Goal: Ask a question

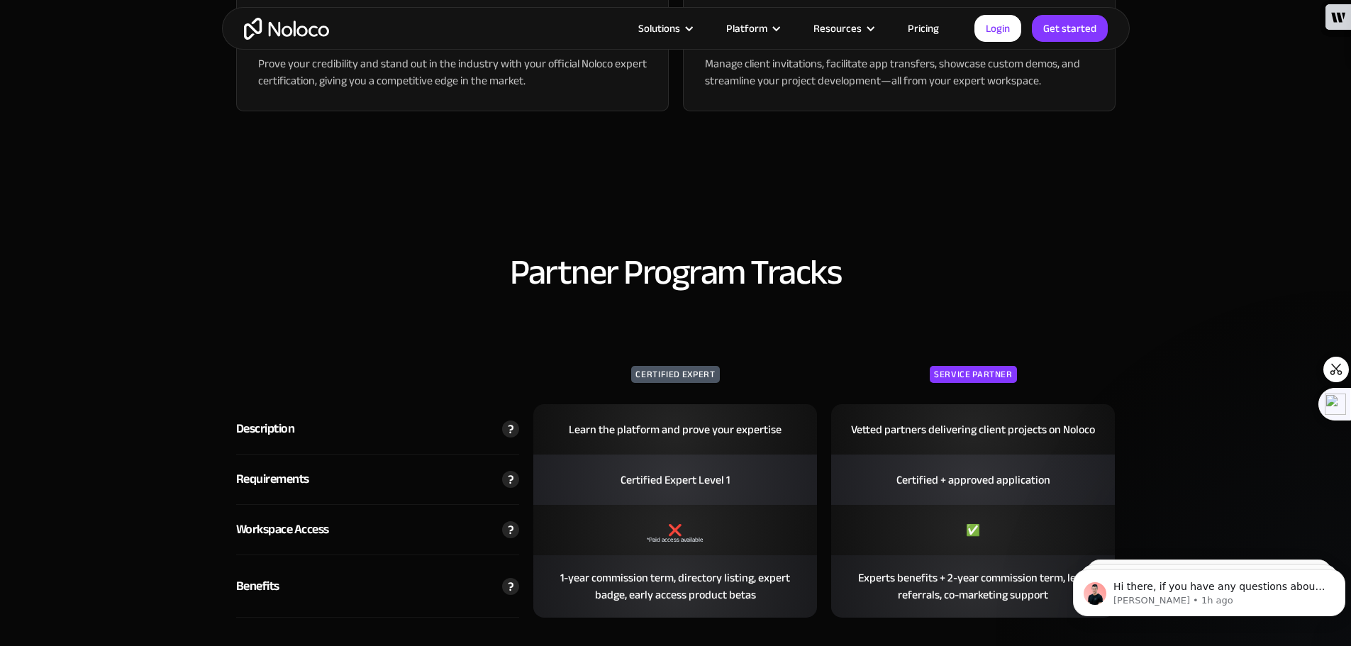
scroll to position [5533, 0]
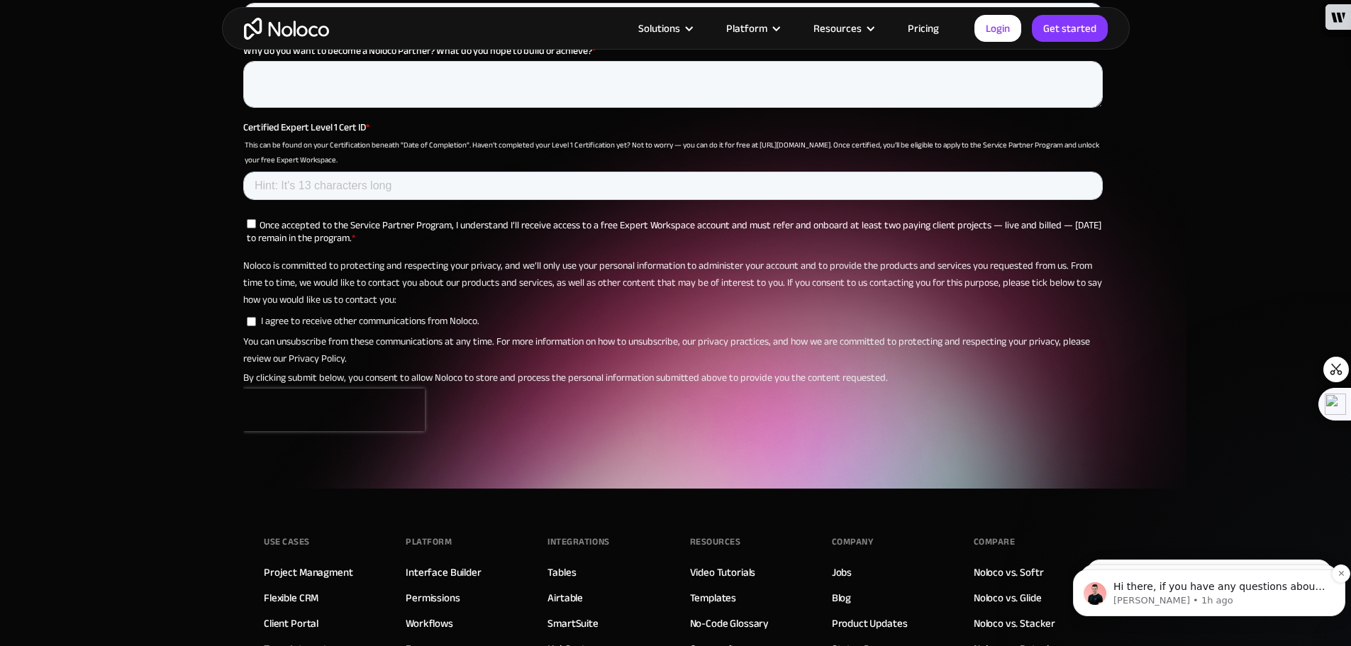
click at [1180, 598] on p "[PERSON_NAME] • 1h ago" at bounding box center [1221, 600] width 214 height 13
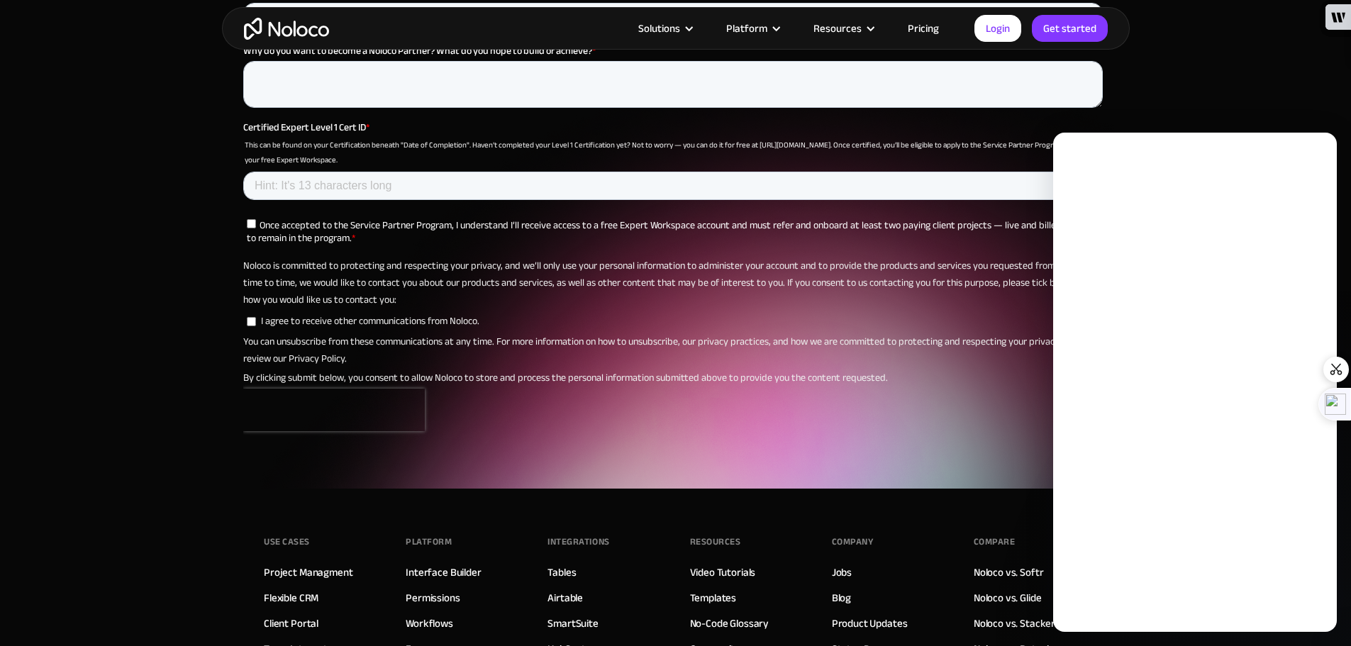
scroll to position [0, 0]
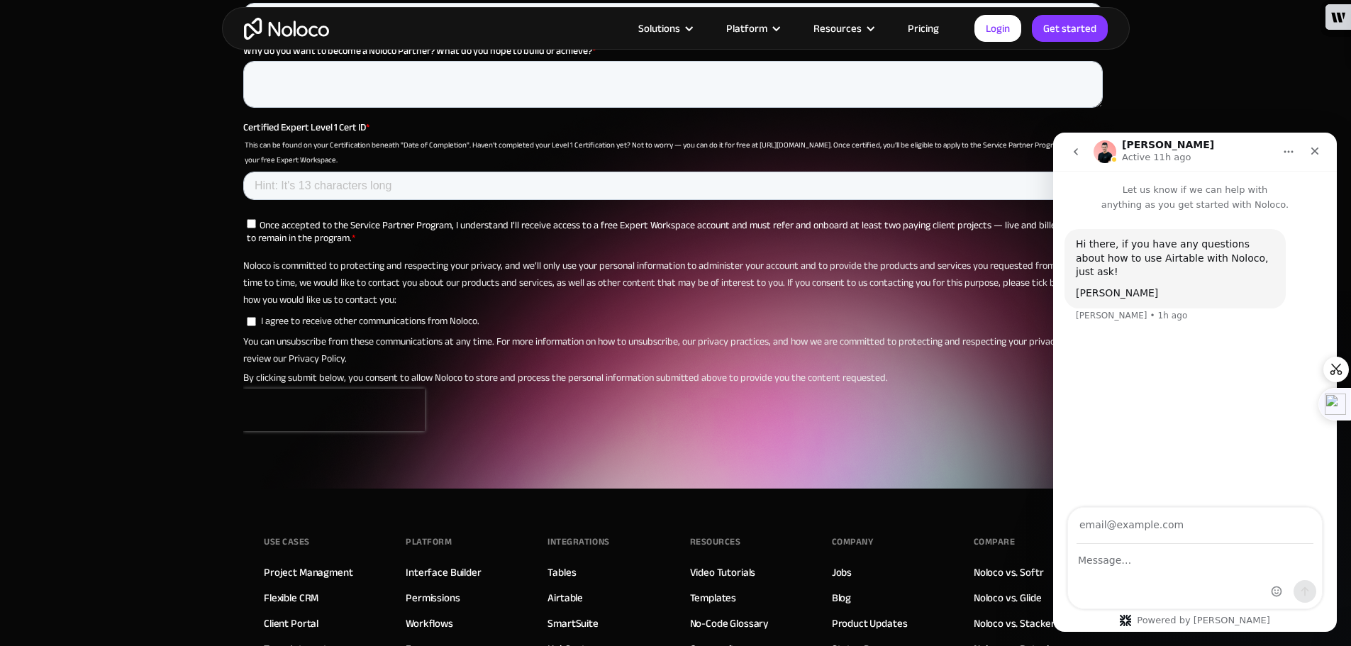
click at [1099, 536] on input "Your email" at bounding box center [1195, 526] width 237 height 36
type input "[EMAIL_ADDRESS][DOMAIN_NAME]"
click at [1150, 565] on textarea "Message…" at bounding box center [1195, 557] width 254 height 24
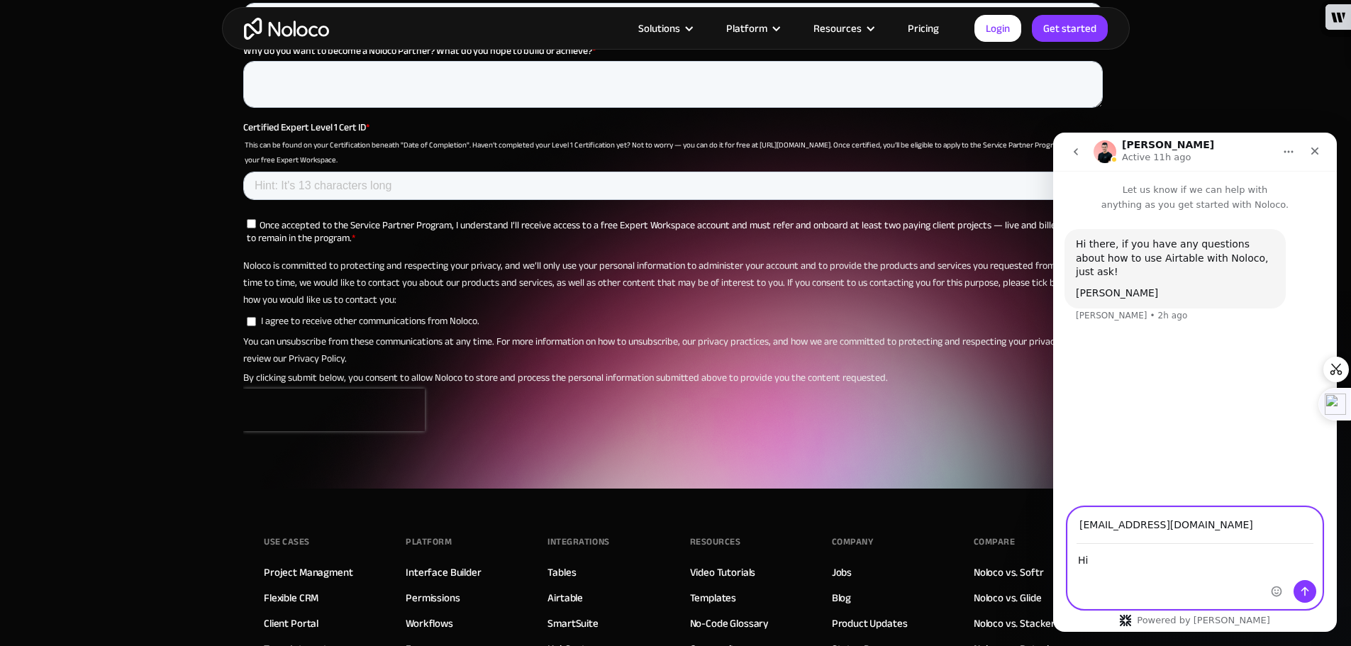
type textarea "Hi,"
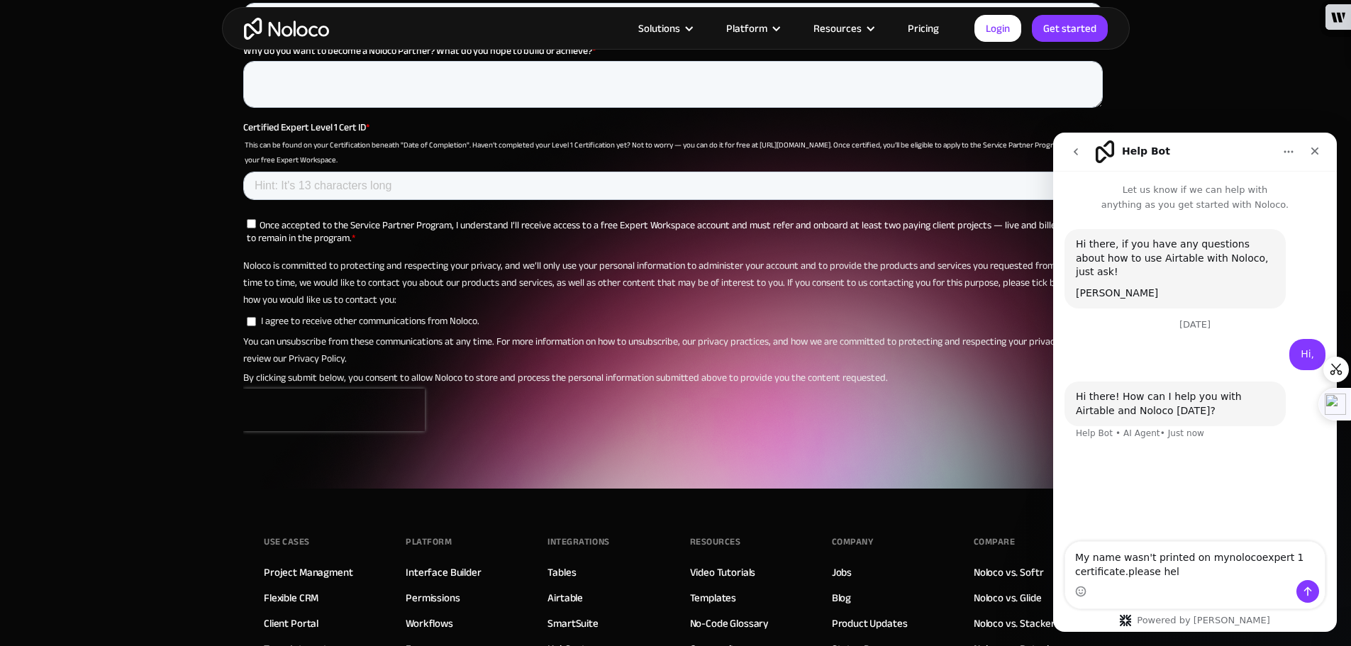
type textarea "My name wasn't printed on mynolocoexpert 1 certificate.please help"
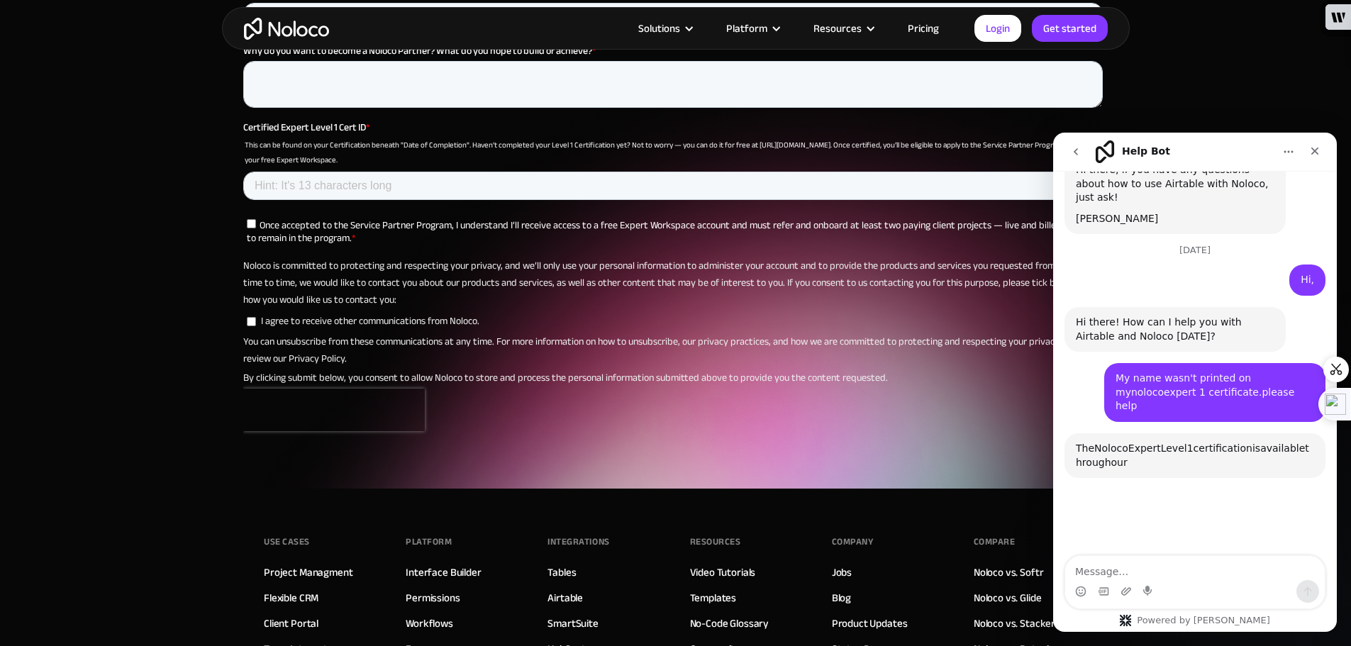
scroll to position [257, 0]
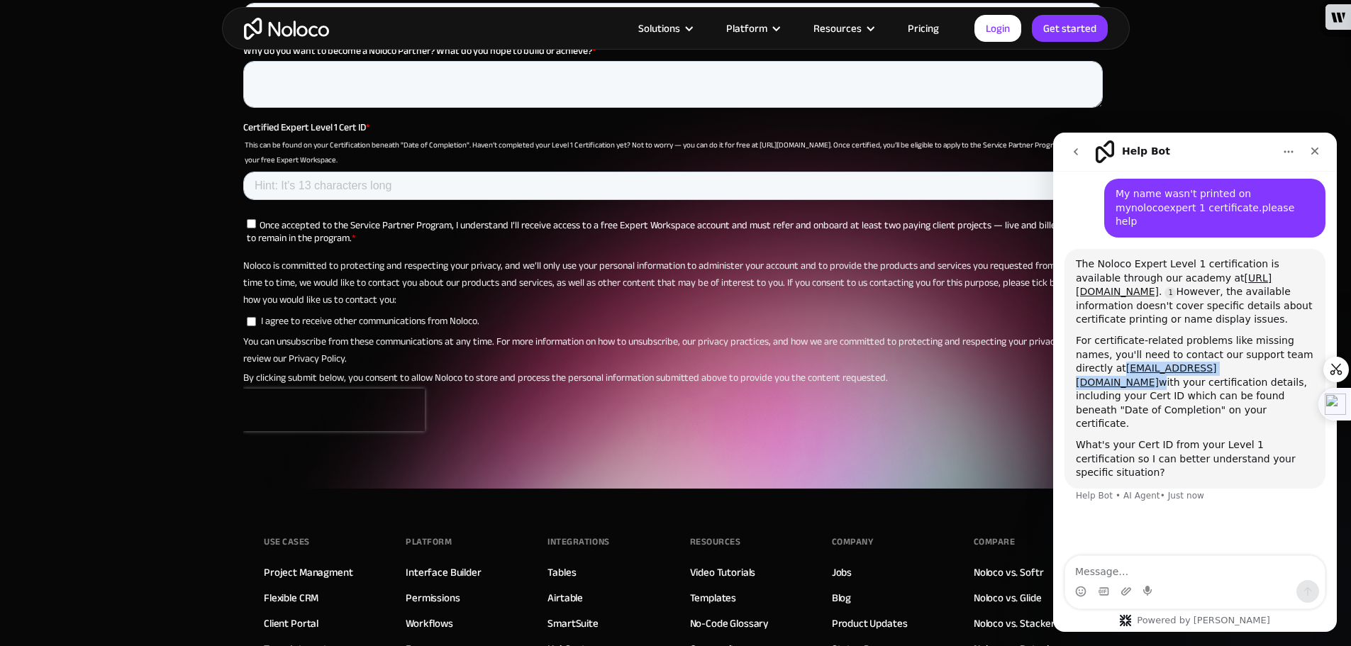
drag, startPoint x: 1162, startPoint y: 345, endPoint x: 1053, endPoint y: 345, distance: 109.2
click html "Help Bot Let us know if we can help with anything as you get started with Noloc…"
copy div "[EMAIL_ADDRESS][DOMAIN_NAME]"
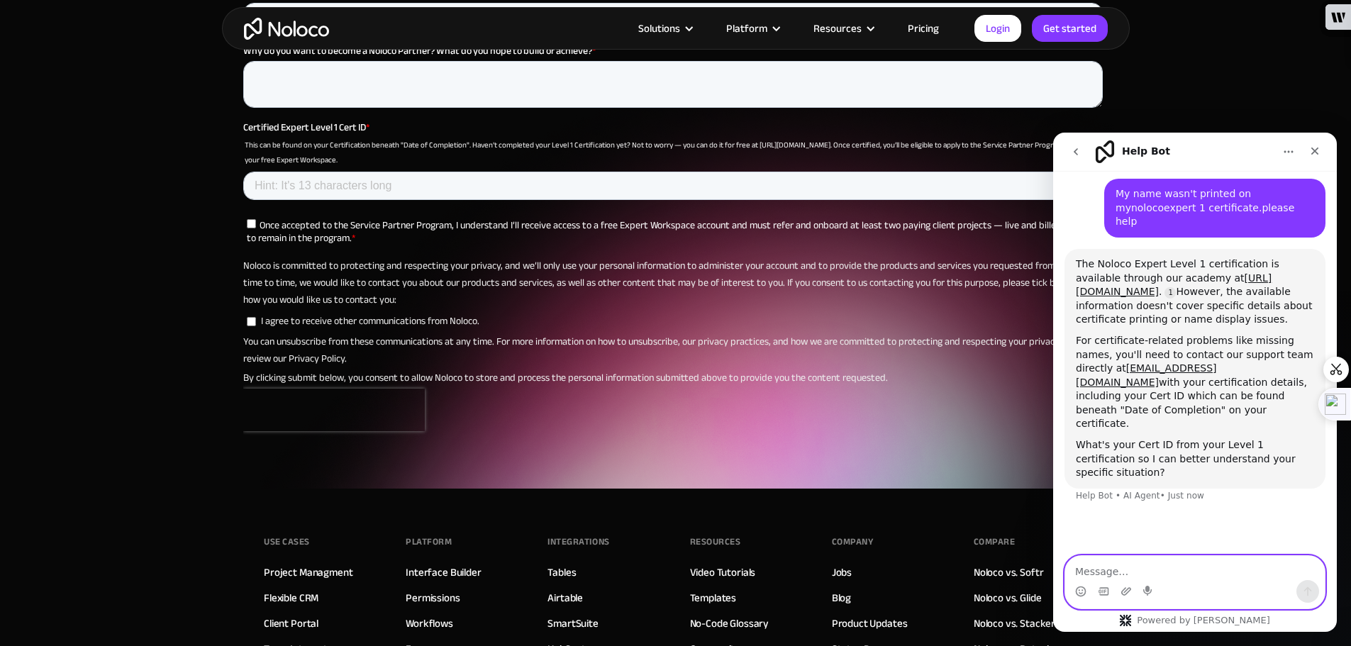
drag, startPoint x: 1136, startPoint y: 563, endPoint x: 1150, endPoint y: 570, distance: 14.9
click at [1136, 564] on textarea "Message…" at bounding box center [1195, 568] width 260 height 24
type textarea "ok thank you"
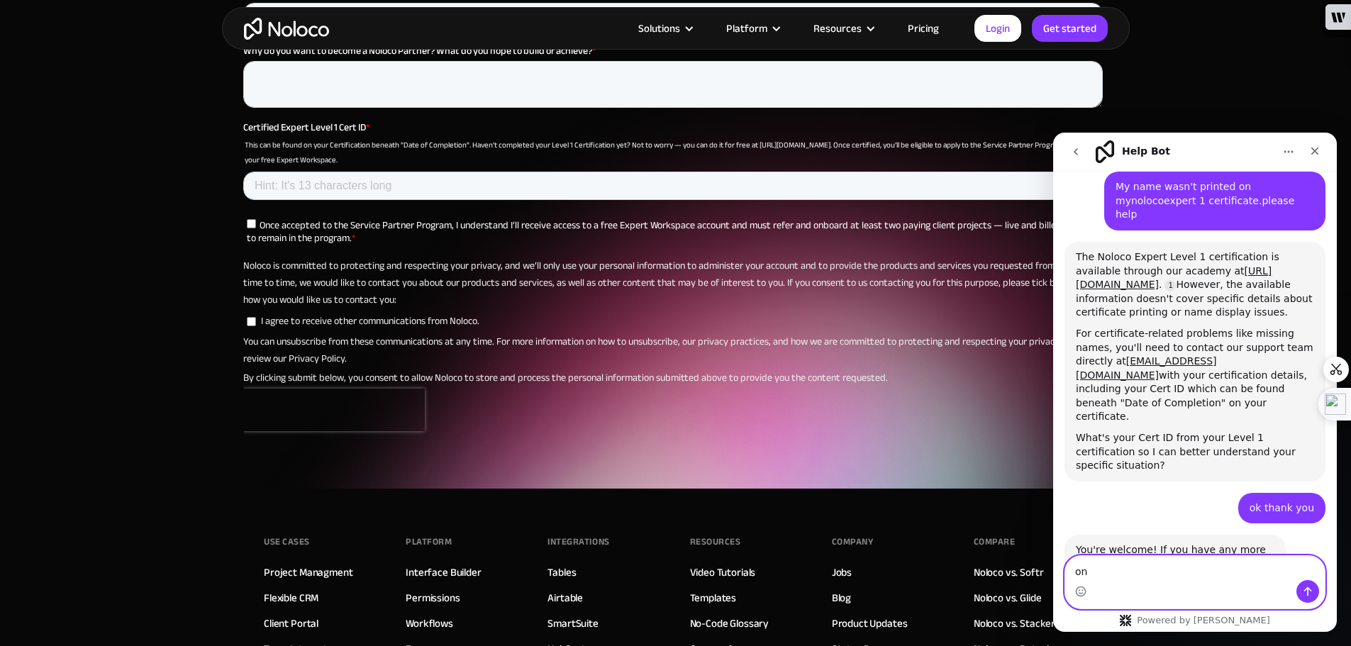
type textarea "o"
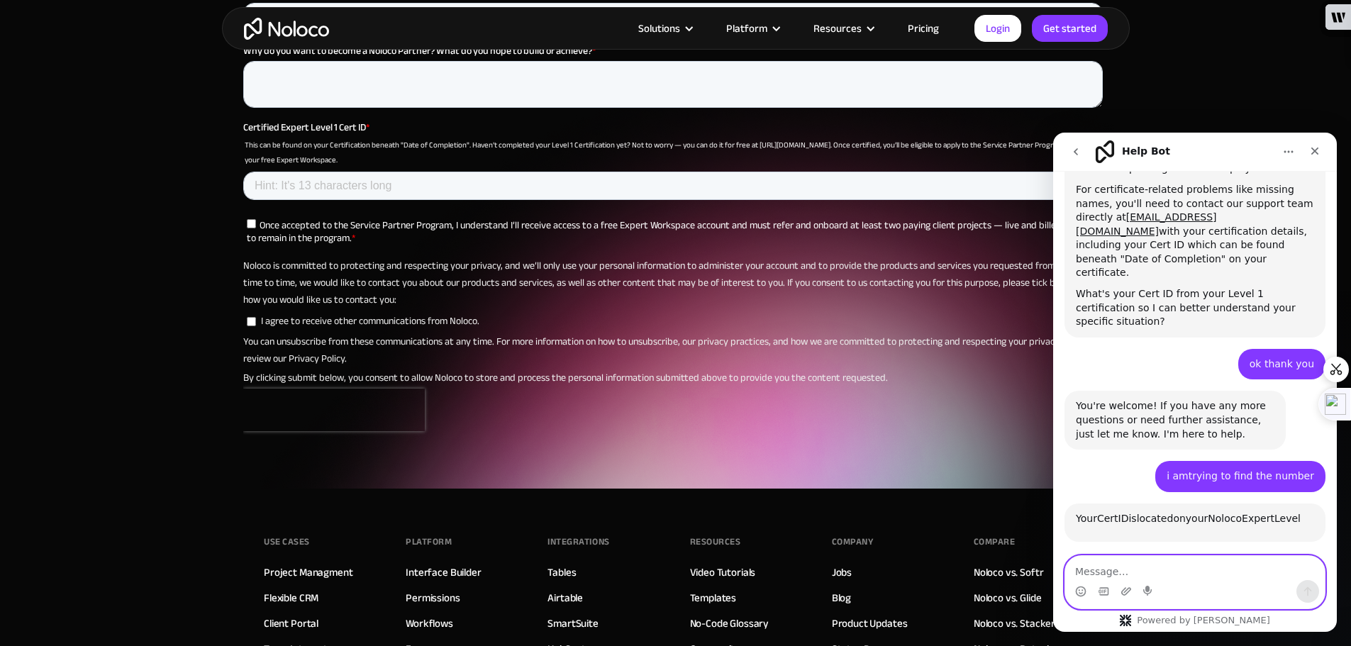
scroll to position [634, 0]
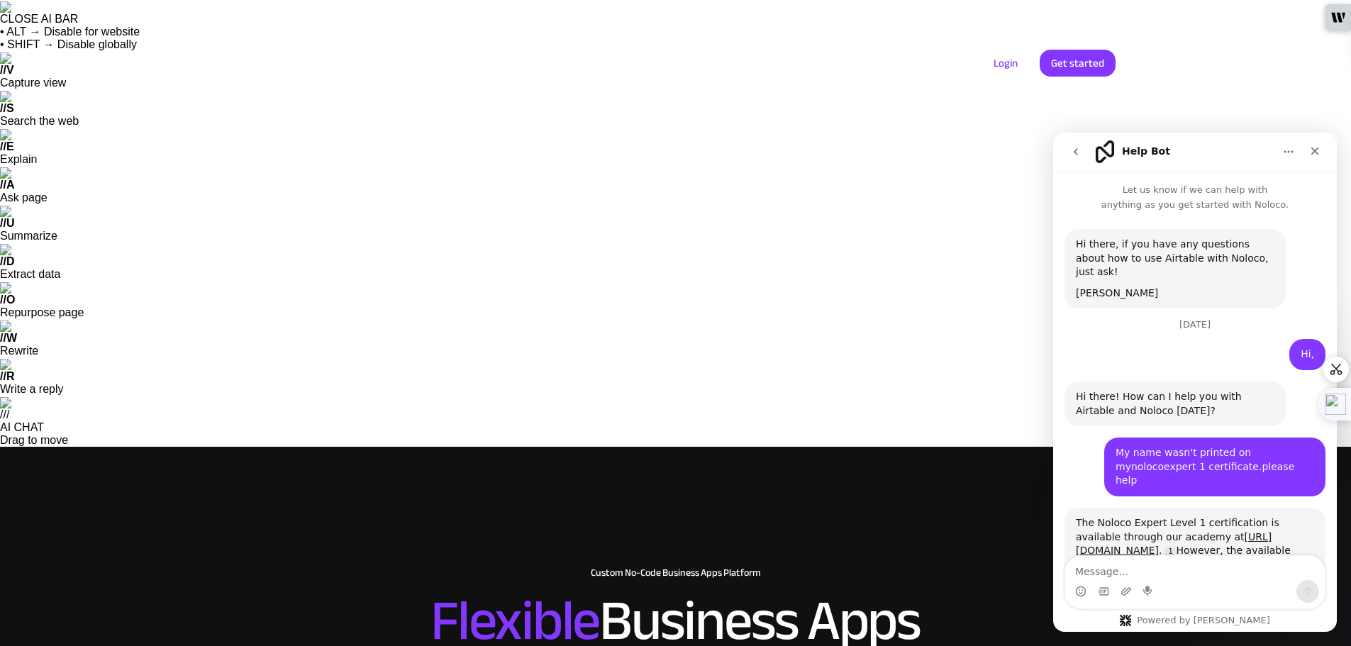
scroll to position [264, 0]
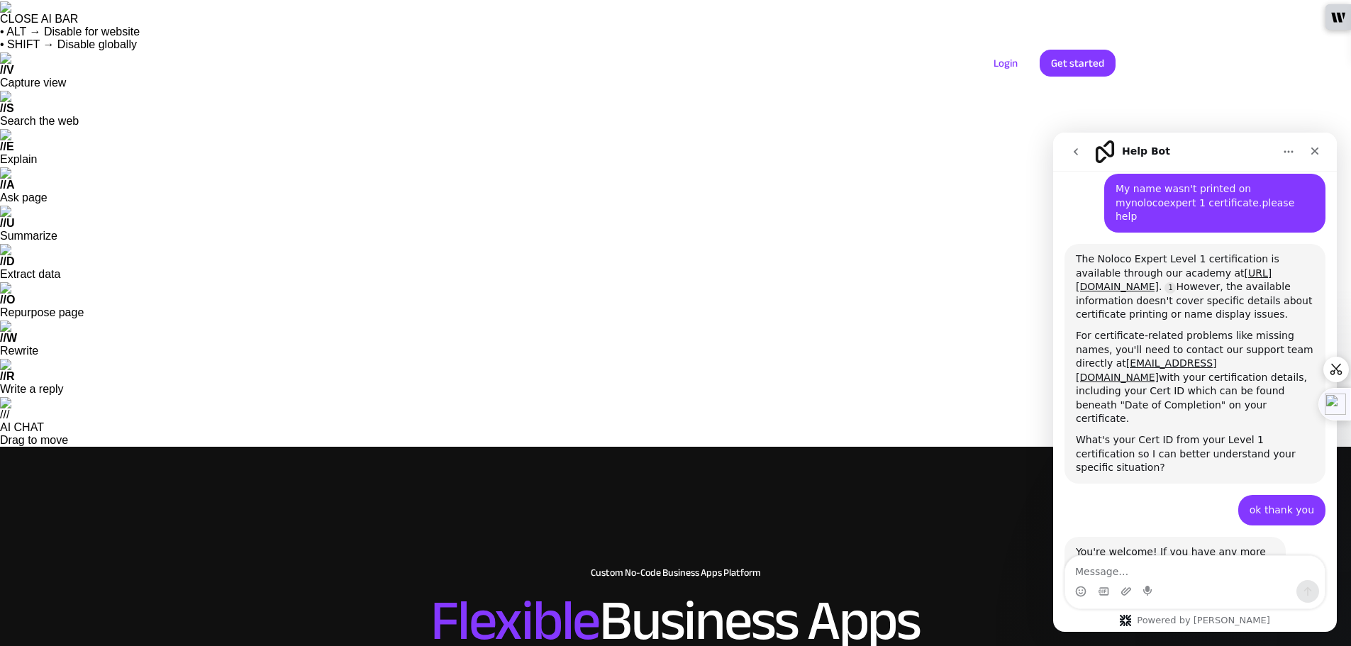
click at [1100, 570] on textarea "Message…" at bounding box center [1195, 568] width 260 height 24
type textarea "i amtrying to find the number"
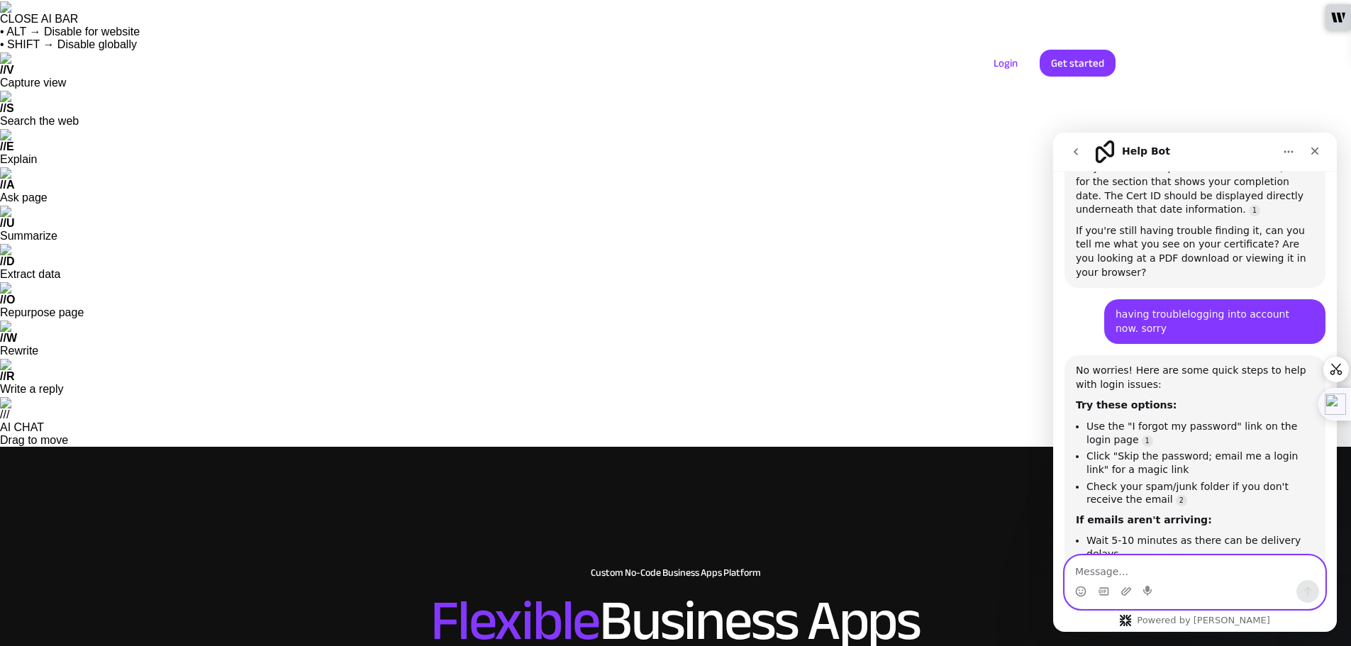
scroll to position [0, 0]
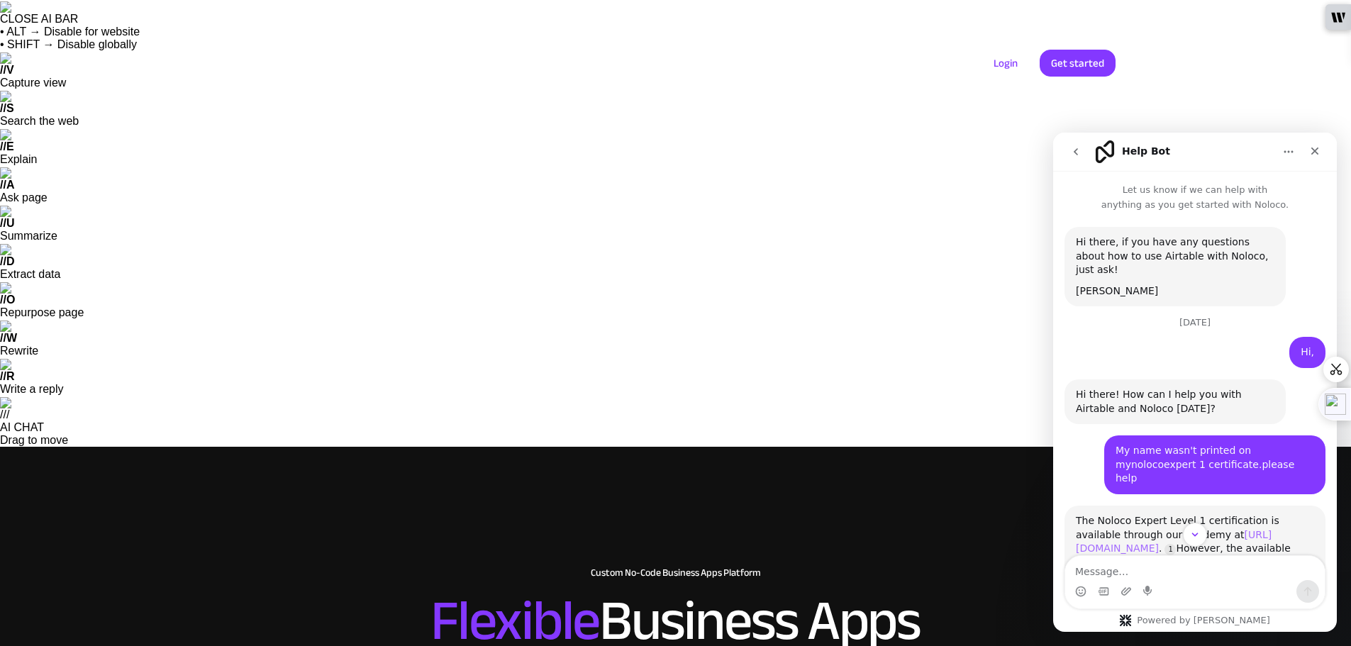
click at [1221, 529] on link "[URL][DOMAIN_NAME]" at bounding box center [1174, 542] width 196 height 26
click at [1113, 567] on textarea "Message…" at bounding box center [1195, 568] width 260 height 24
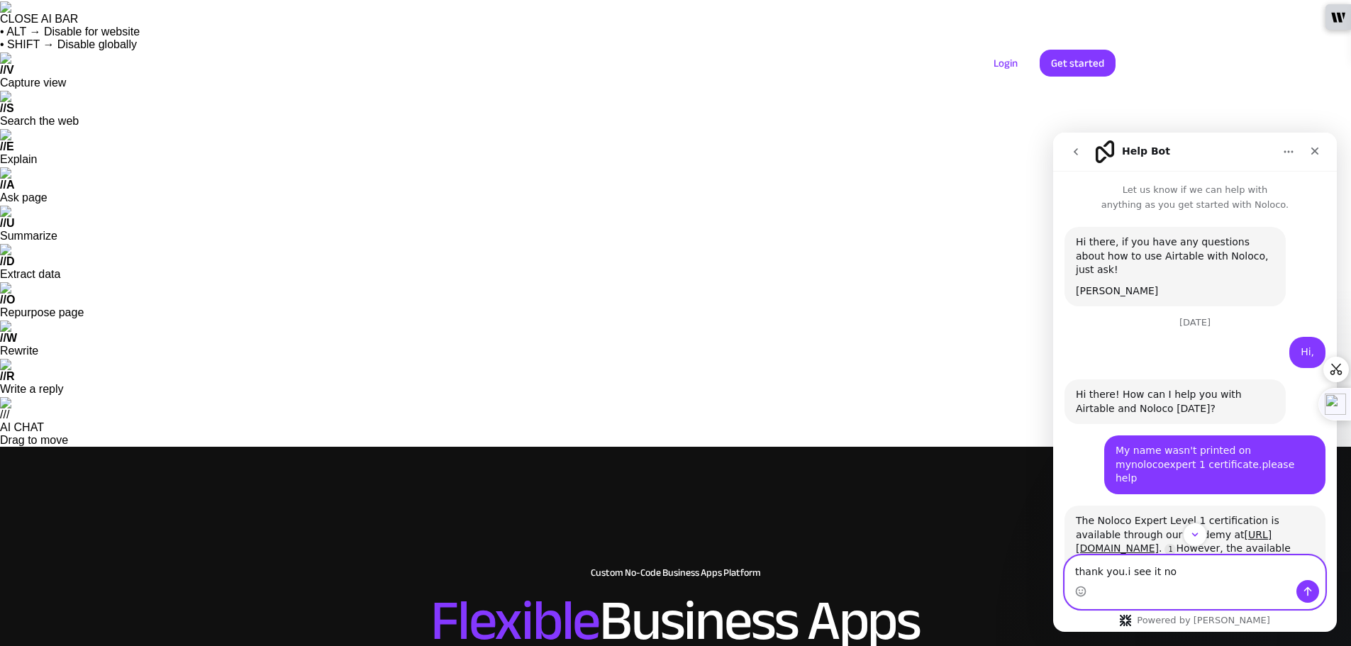
type textarea "thank you.i see it now"
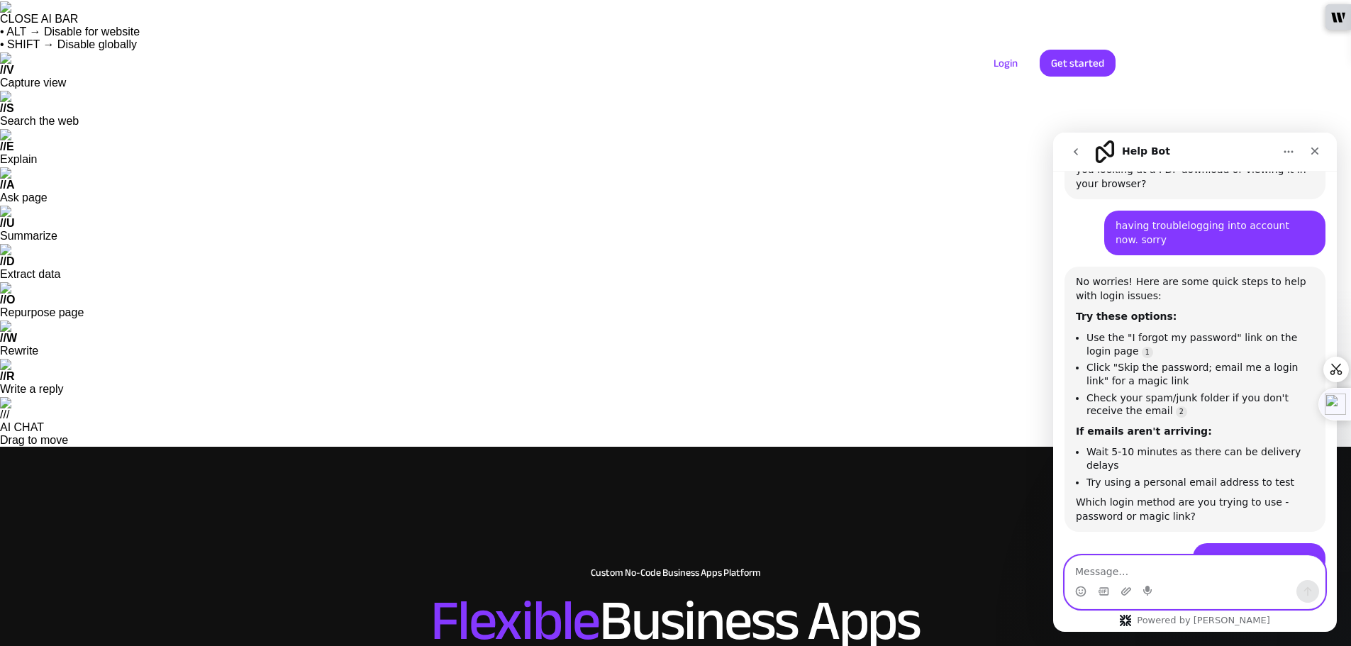
scroll to position [1128, 0]
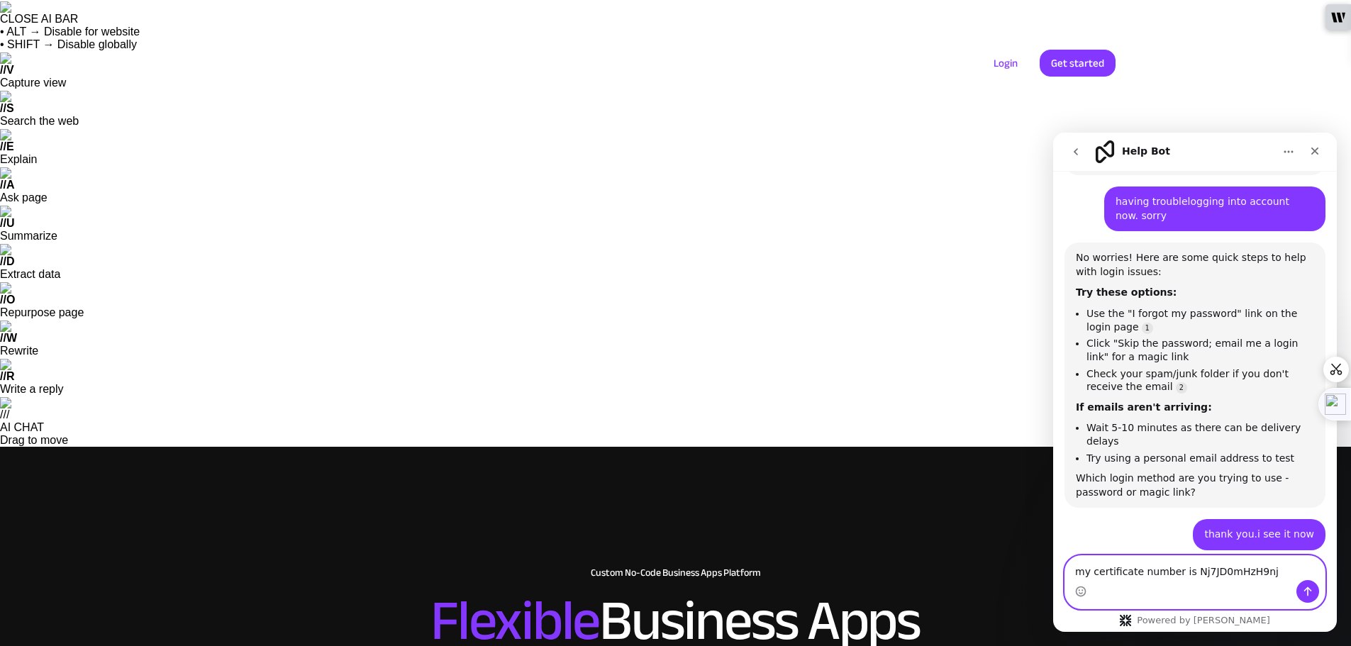
type textarea "my certificate number is Nj7JD0mHzH9njn"
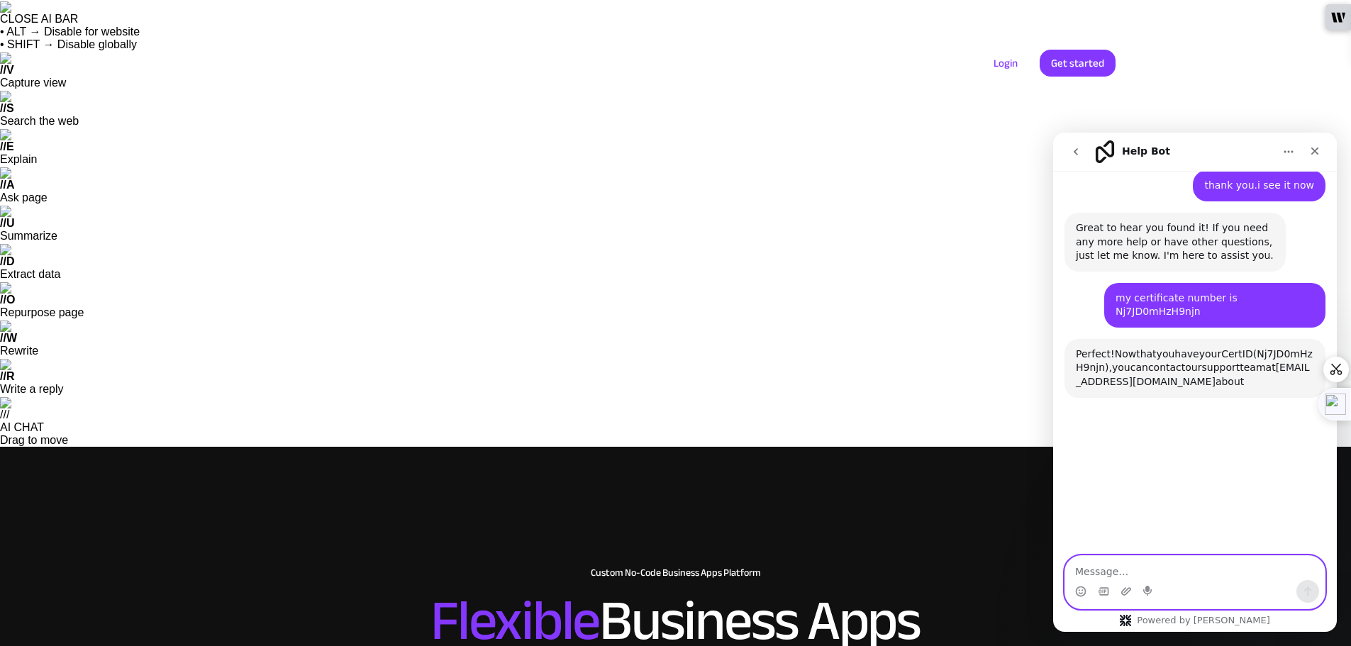
scroll to position [1498, 0]
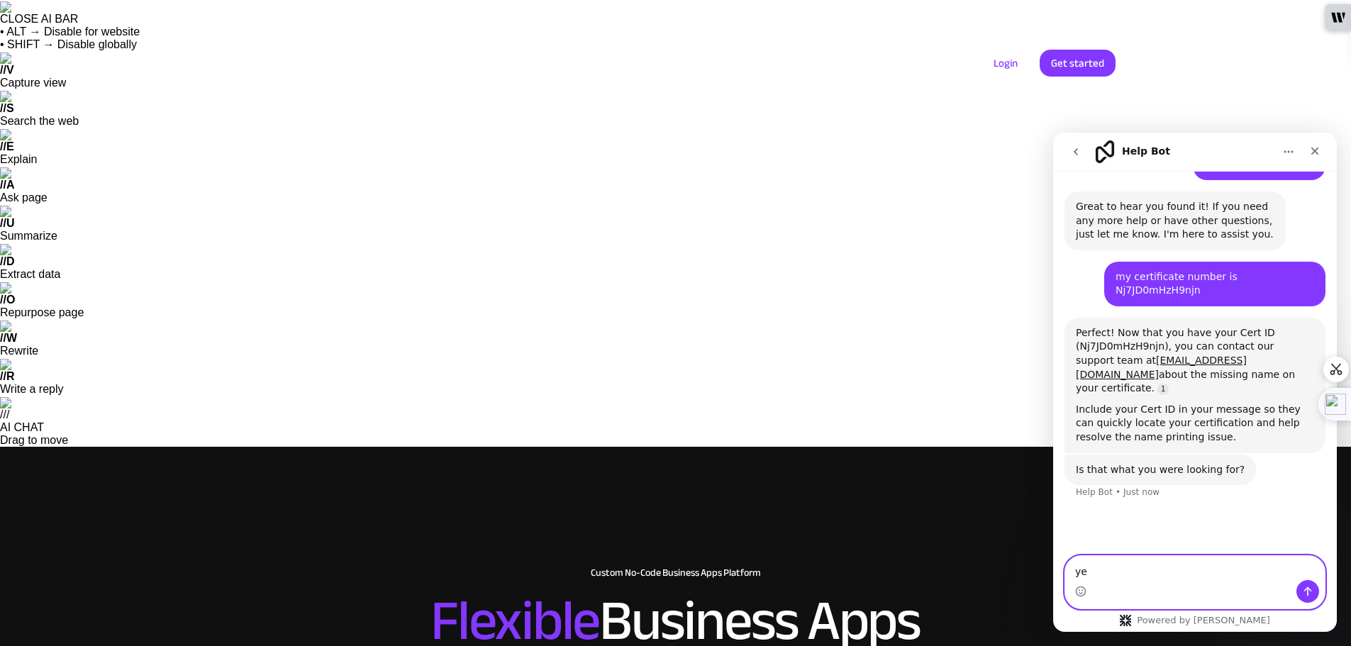
type textarea "yes"
type textarea "no thank you"
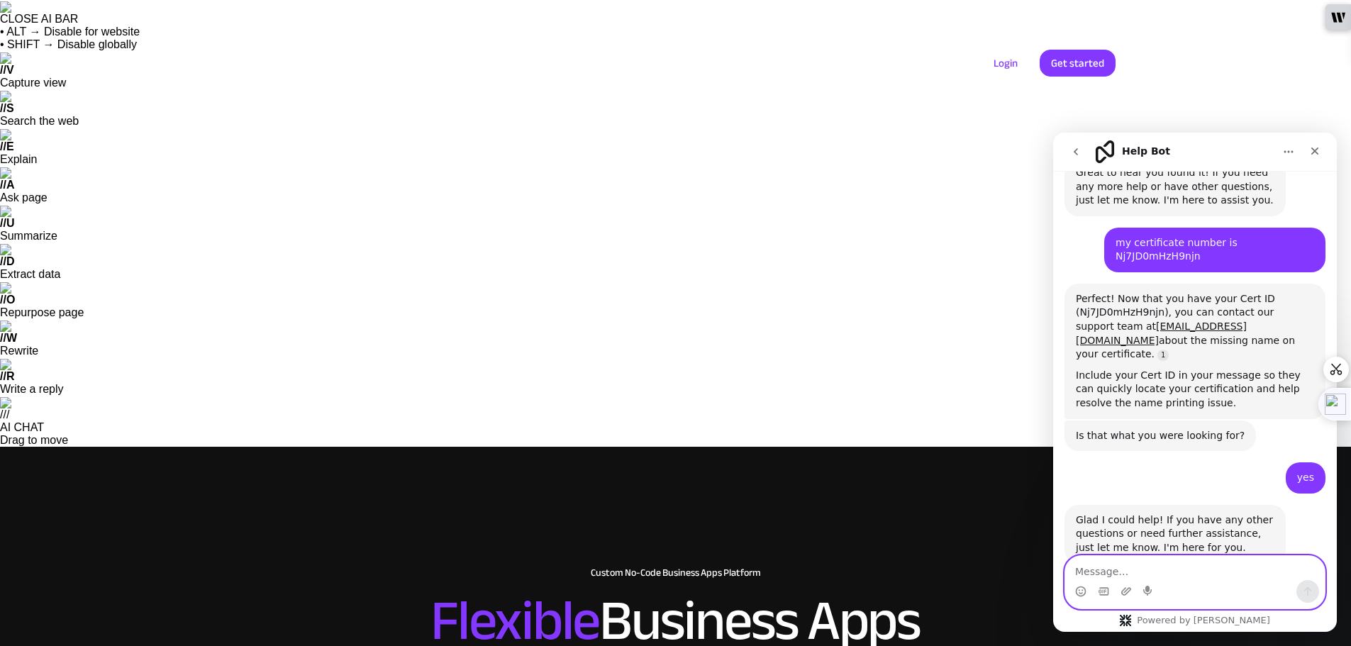
scroll to position [1531, 0]
click at [1180, 321] on link "[EMAIL_ADDRESS][DOMAIN_NAME]" at bounding box center [1161, 334] width 171 height 26
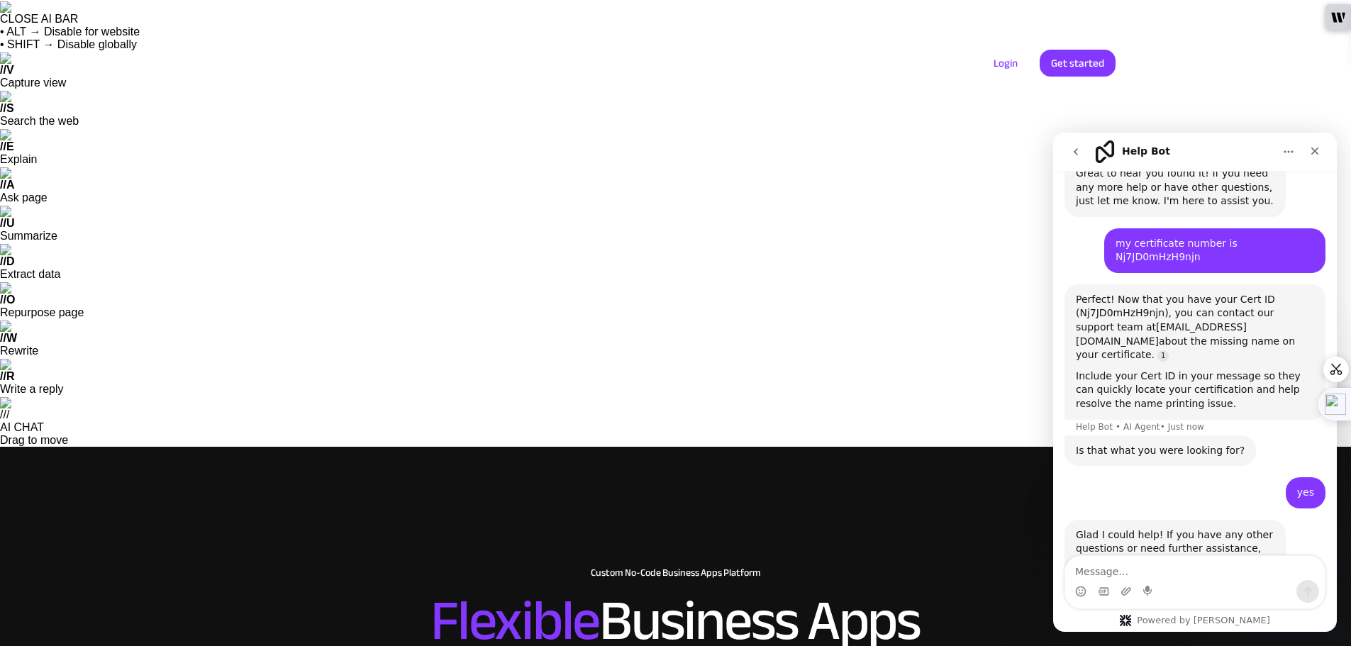
scroll to position [1546, 0]
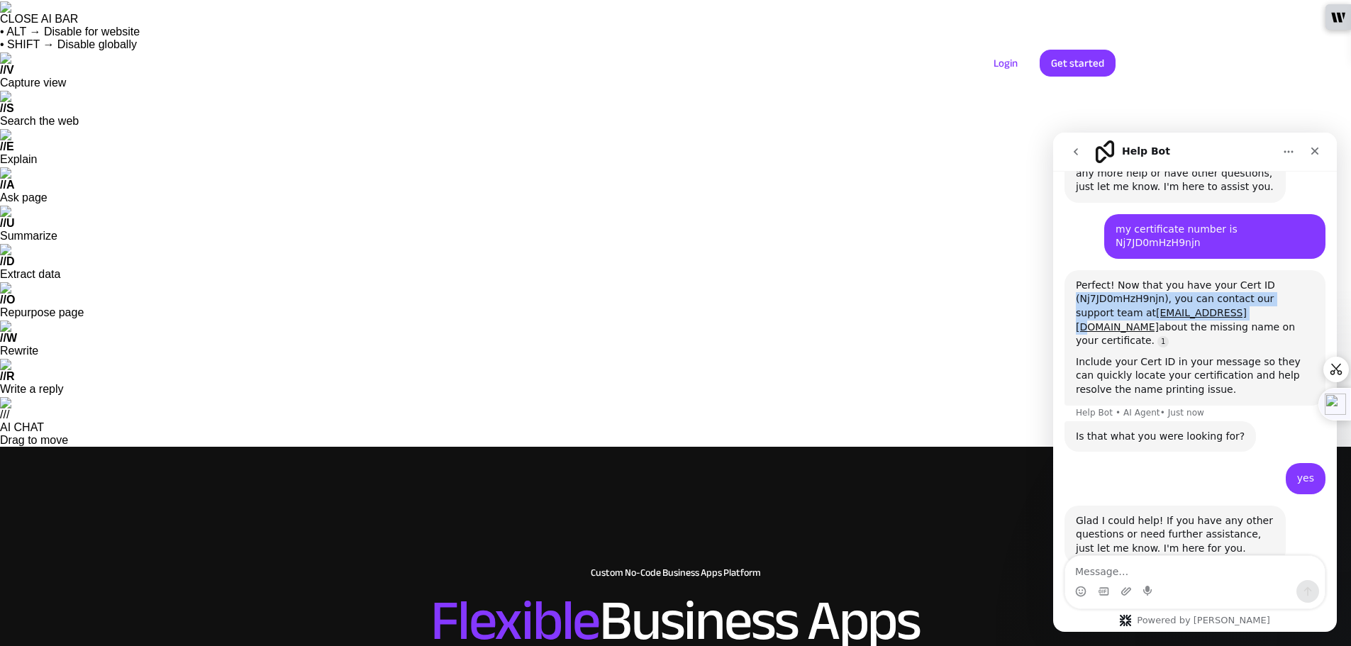
drag, startPoint x: 1197, startPoint y: 199, endPoint x: 1070, endPoint y: 188, distance: 128.2
click at [1070, 270] on div "Perfect! Now that you have your Cert ID (Nj7JD0mHzH9njn), you can contact our s…" at bounding box center [1195, 337] width 261 height 135
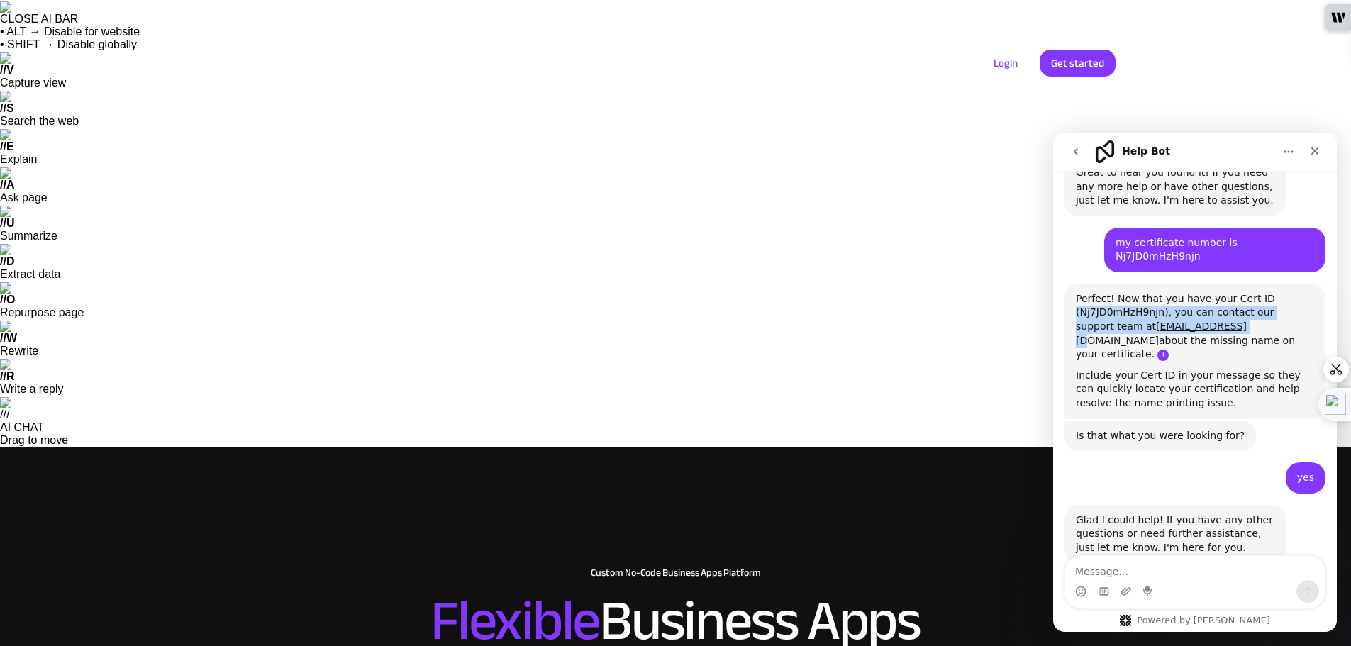
scroll to position [1531, 0]
click at [1138, 293] on div "Perfect! Now that you have your Cert ID (Nj7JD0mHzH9njn), you can contact our s…" at bounding box center [1195, 328] width 238 height 70
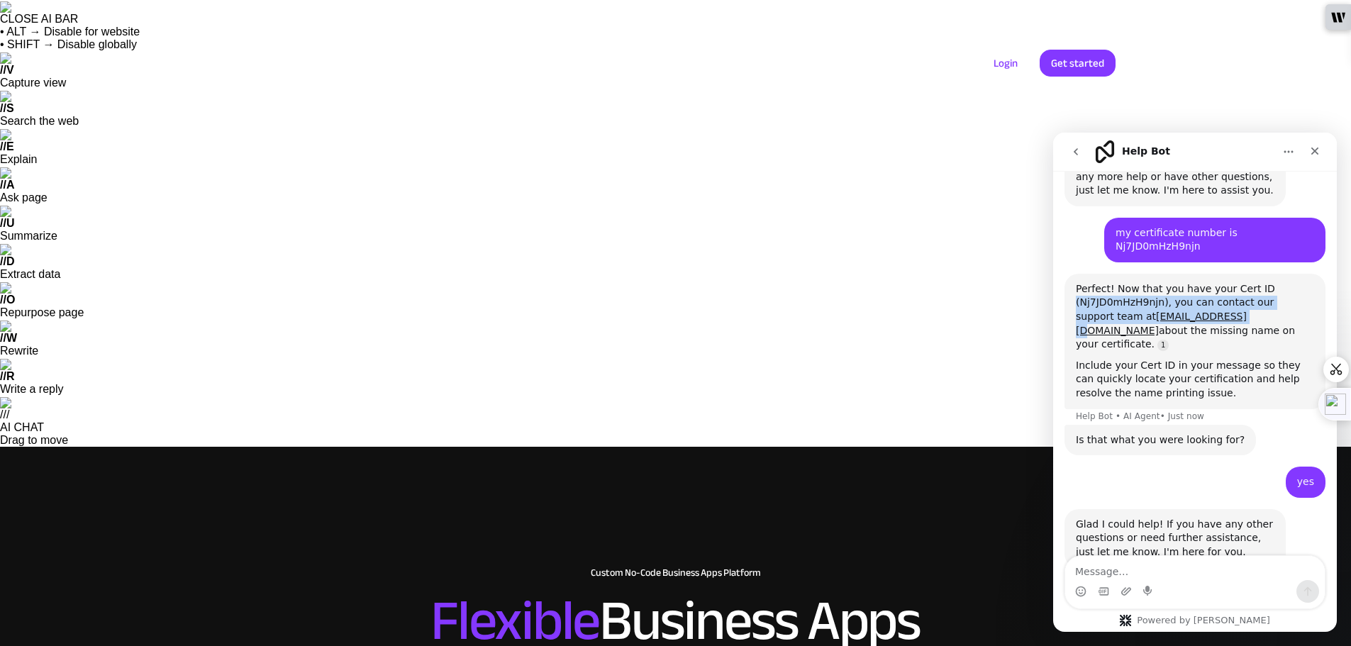
scroll to position [1546, 0]
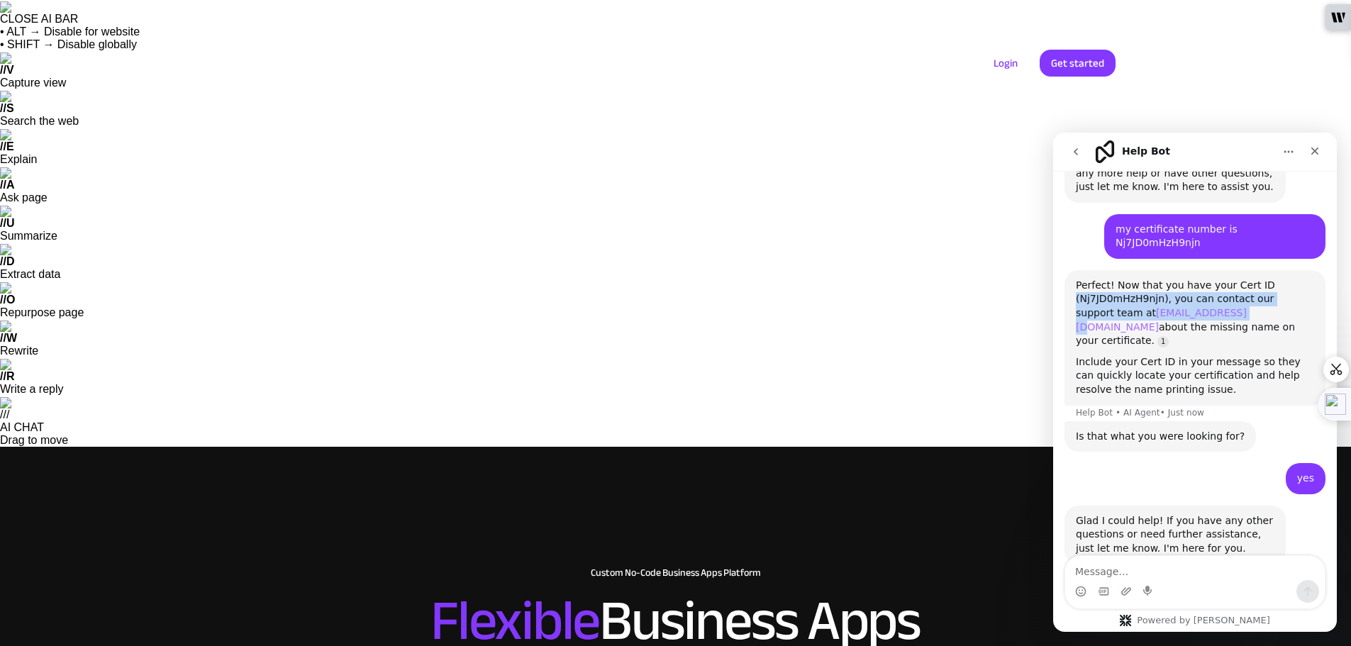
copy div "(Nj7JD0mHzH9njn), you can contact our support team at support@noloco.io"
click at [1223, 74] on div "Solutions Use Cases Business Types Project Management Keep track of customers, …" at bounding box center [675, 66] width 1351 height 133
drag, startPoint x: 1332, startPoint y: 557, endPoint x: 243, endPoint y: 363, distance: 1106.5
click at [1323, 447] on div "CLOSE AI BAR • ALT → Disable for website • SHIFT → Disable globally // V Captur…" at bounding box center [675, 223] width 1351 height 447
click at [1153, 279] on div "Perfect! Now that you have your Cert ID (Nj7JD0mHzH9njn), you can contact our s…" at bounding box center [1195, 314] width 238 height 70
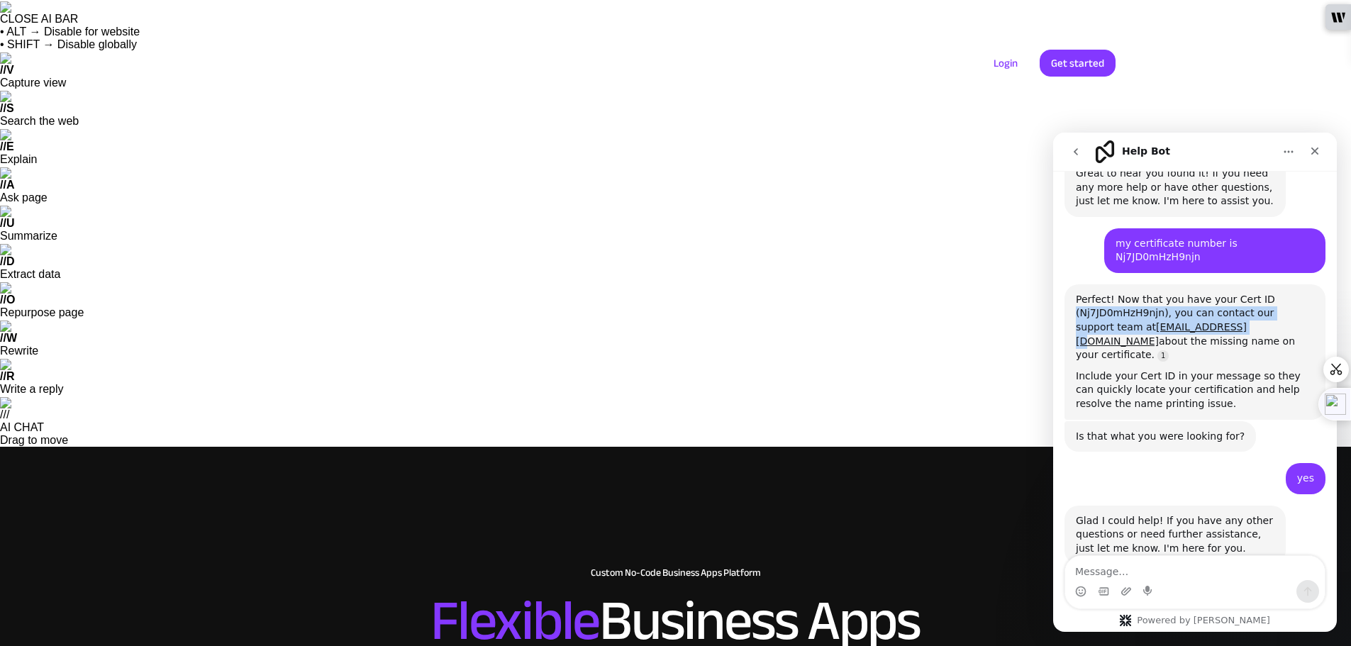
click at [1155, 293] on div "Perfect! Now that you have your Cert ID (Nj7JD0mHzH9njn), you can contact our s…" at bounding box center [1195, 328] width 238 height 70
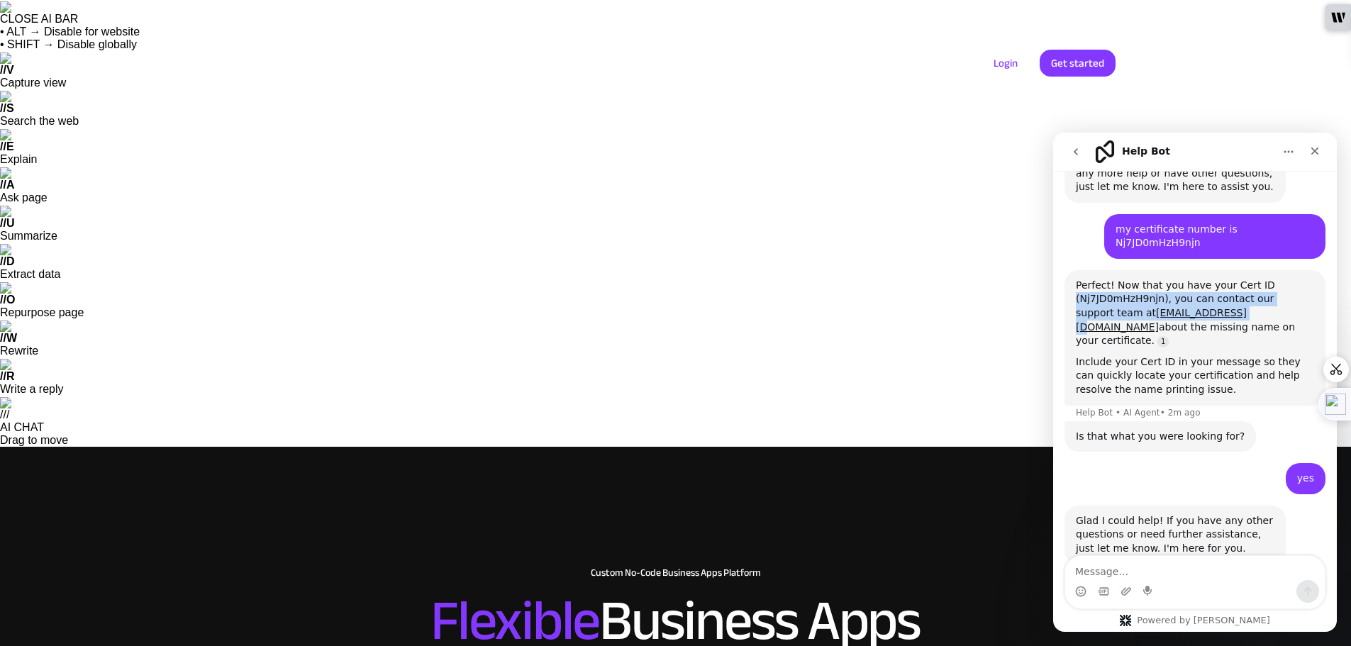
click at [1080, 279] on div "Perfect! Now that you have your Cert ID (Nj7JD0mHzH9njn), you can contact our s…" at bounding box center [1195, 314] width 238 height 70
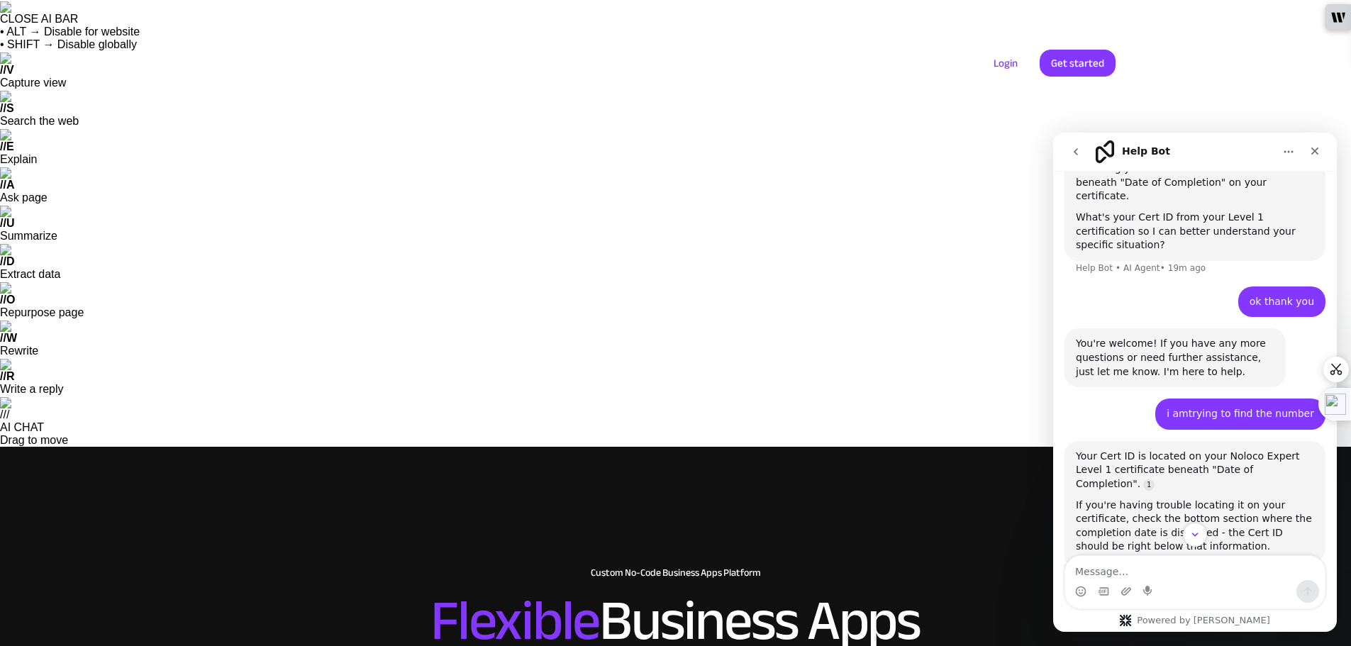
scroll to position [711, 0]
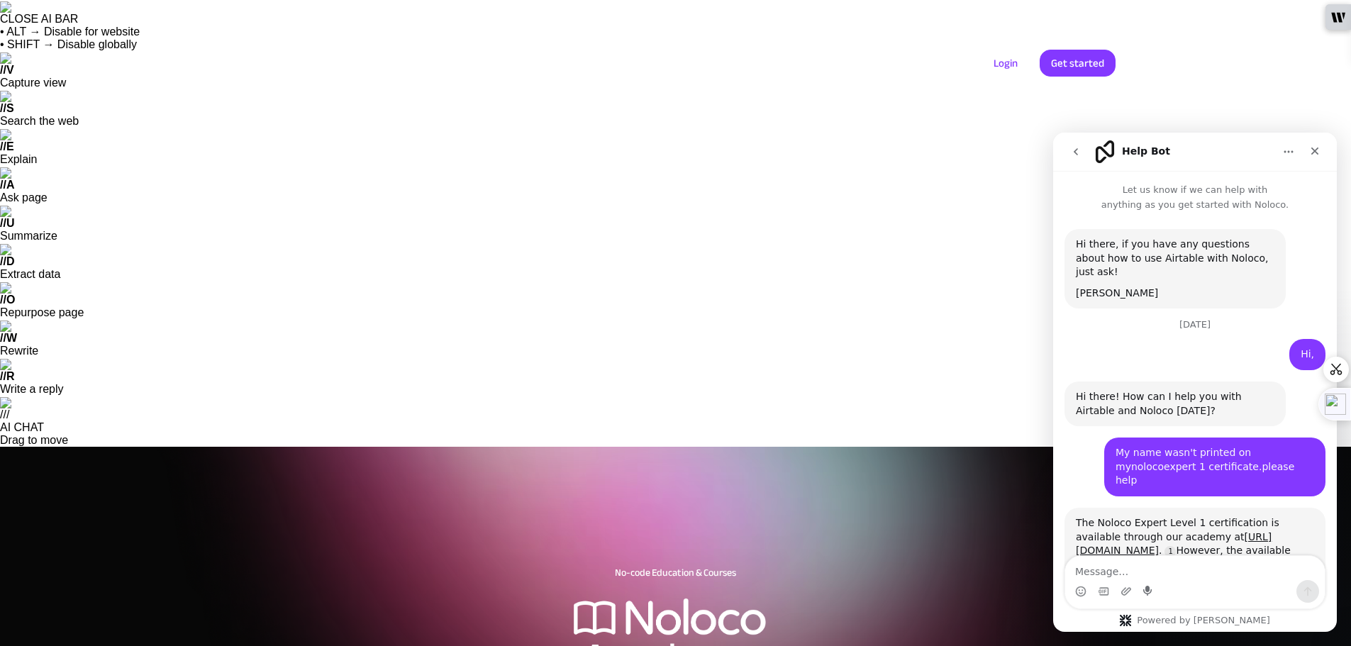
scroll to position [457, 0]
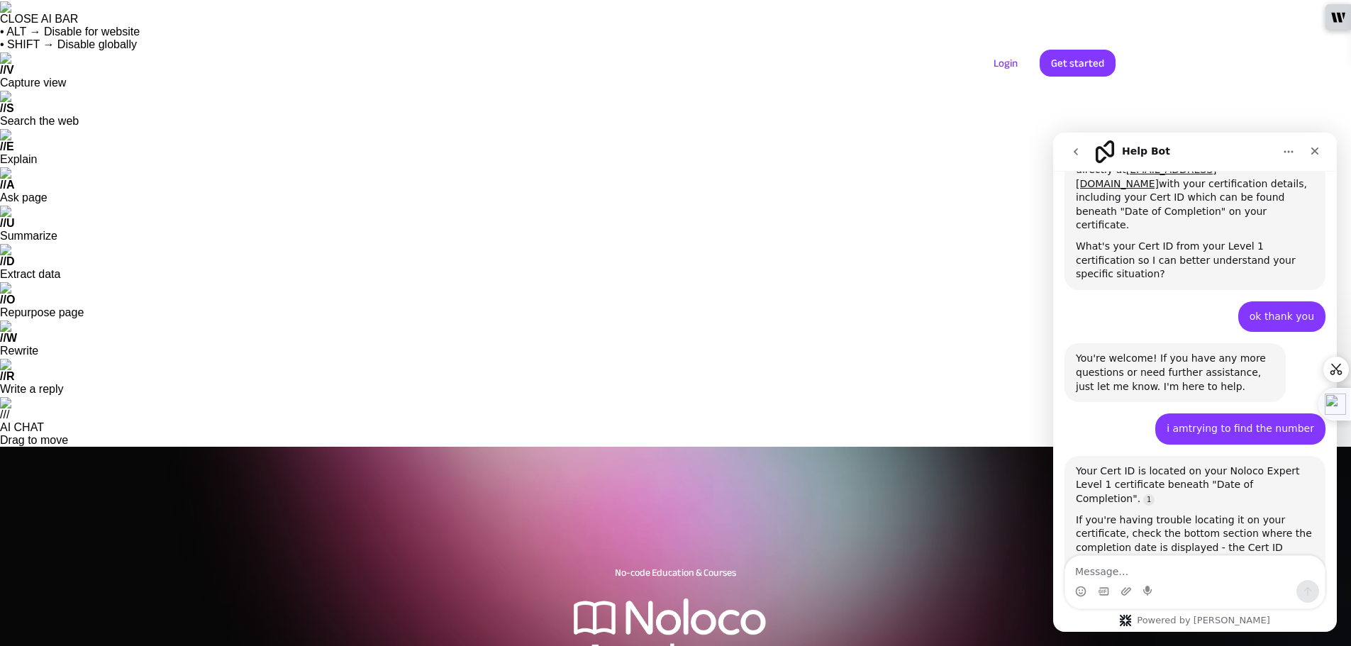
click at [1123, 569] on textarea "Message…" at bounding box center [1195, 568] width 260 height 24
type textarea "o"
type textarea "not yet."
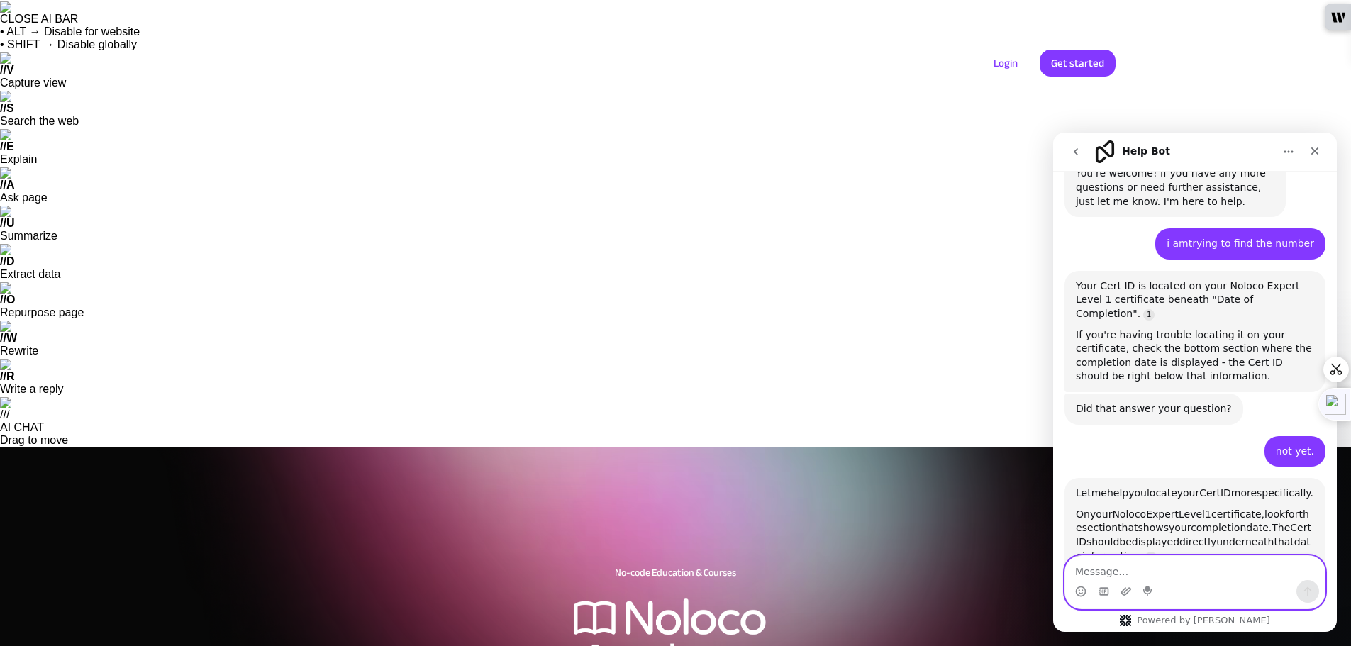
scroll to position [828, 0]
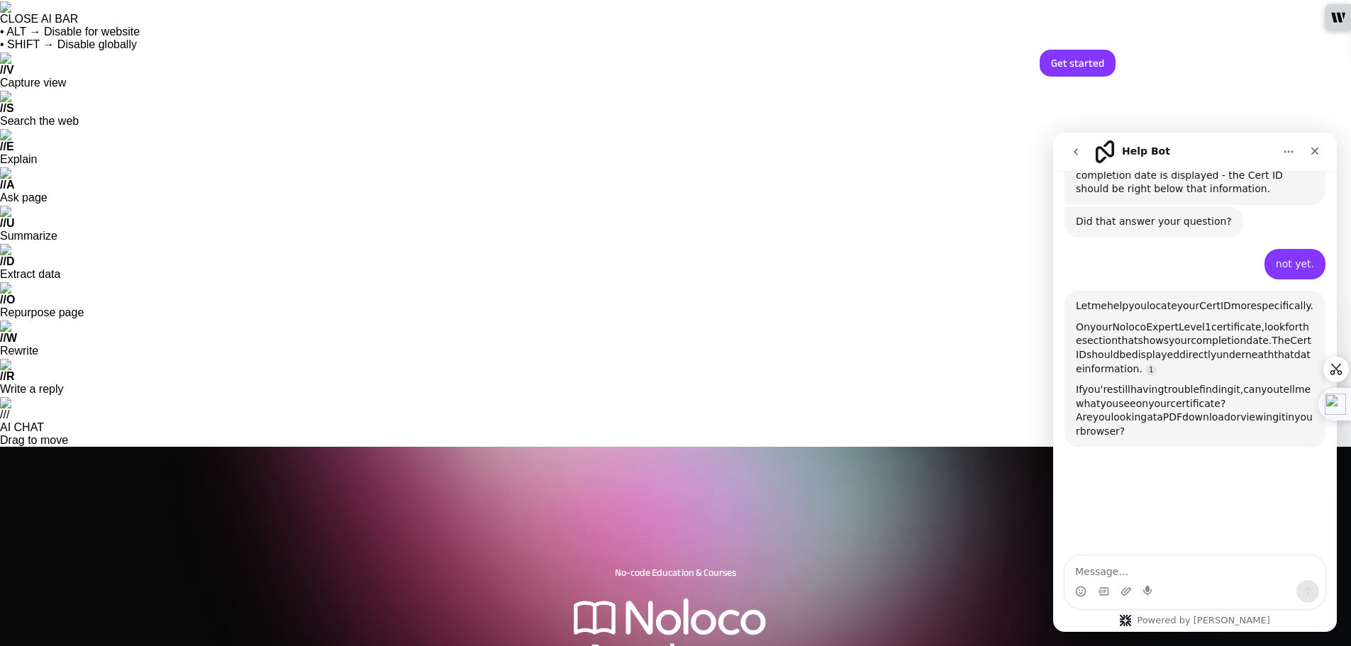
click at [1011, 57] on link "Login" at bounding box center [1005, 63] width 47 height 27
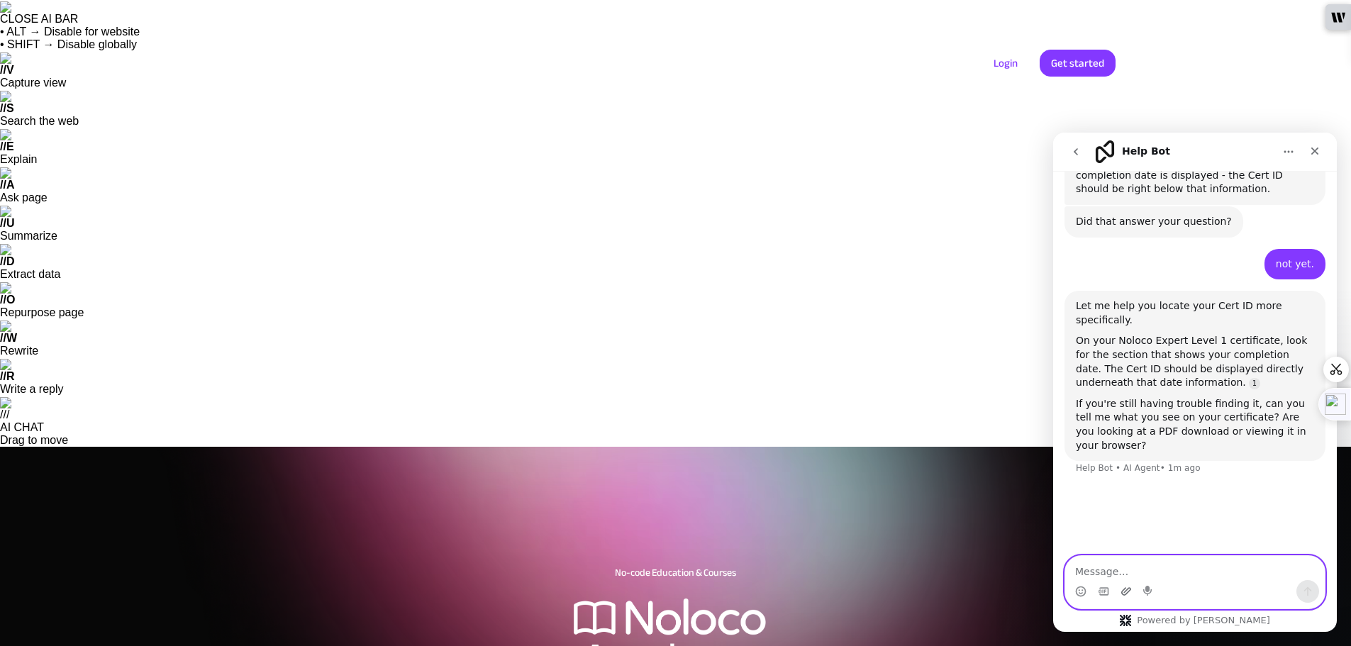
click at [1124, 589] on icon "Upload attachment" at bounding box center [1126, 591] width 10 height 8
click at [1126, 577] on textarea "Message…" at bounding box center [1195, 568] width 260 height 24
type textarea "having troublelogging into account now. sorry"
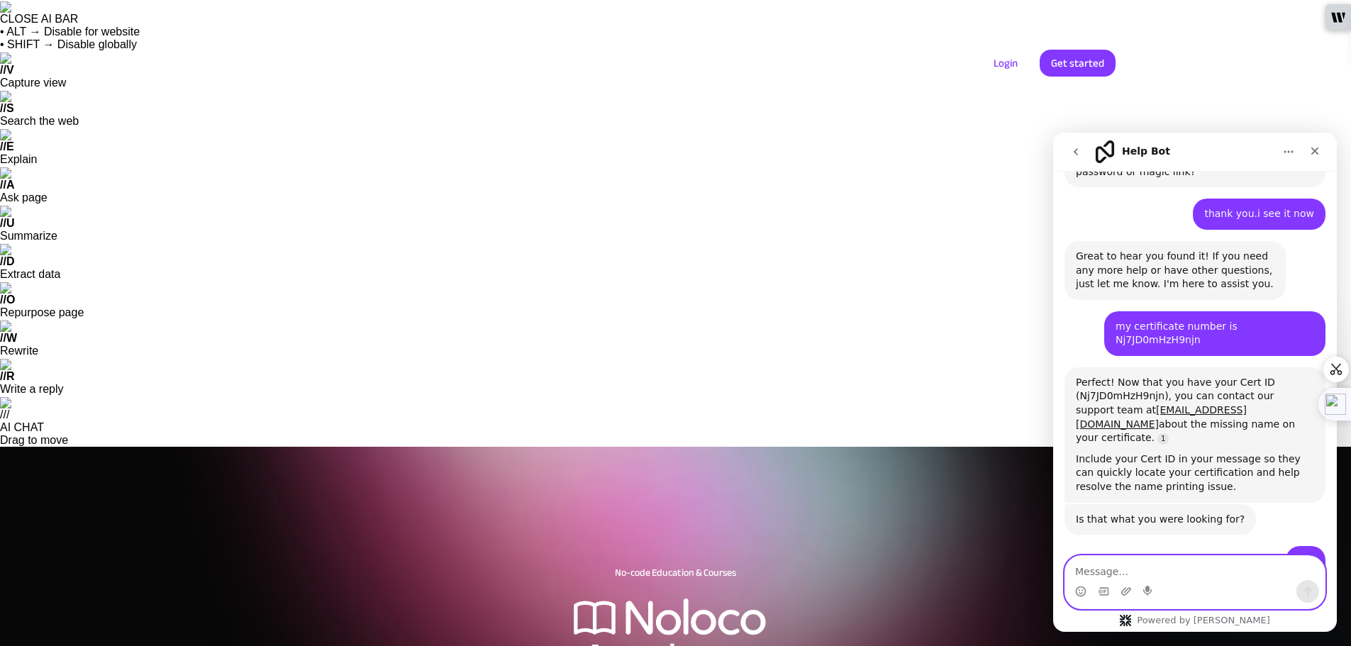
scroll to position [1516, 0]
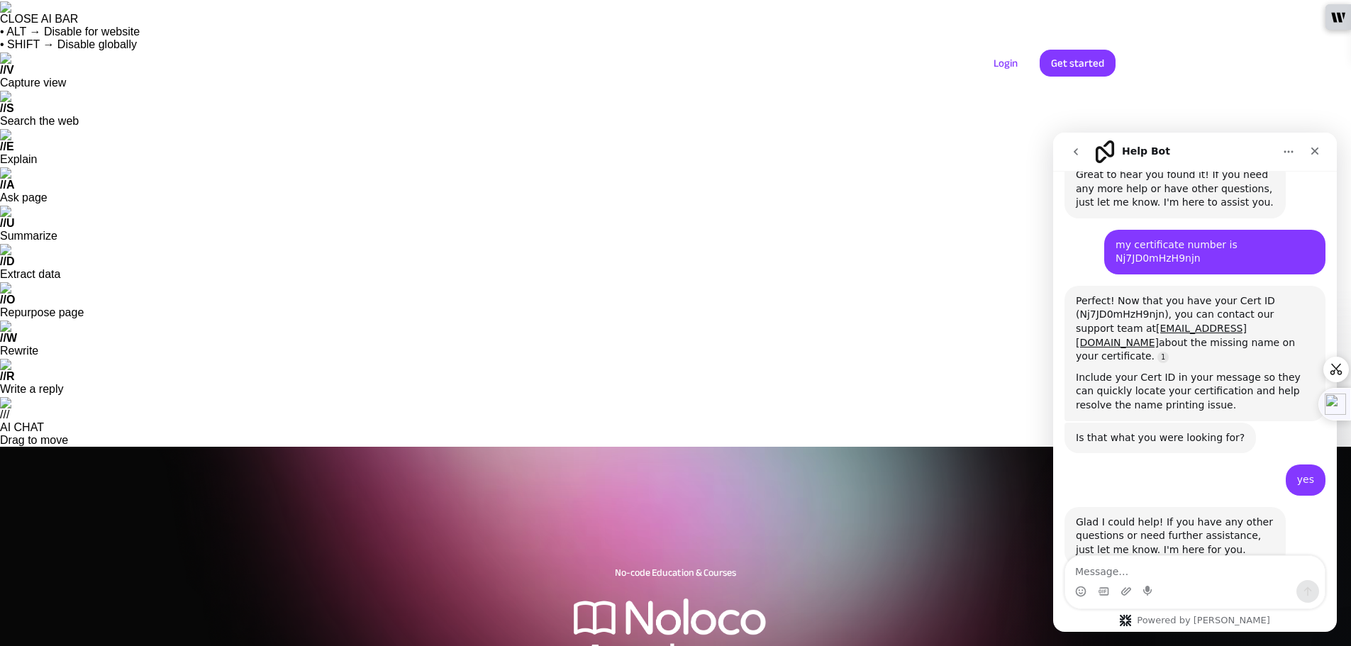
drag, startPoint x: 1328, startPoint y: 556, endPoint x: 1320, endPoint y: 535, distance: 22.9
click at [1326, 447] on div "CLOSE AI BAR • ALT → Disable for website • SHIFT → Disable globally // V Captur…" at bounding box center [675, 223] width 1351 height 447
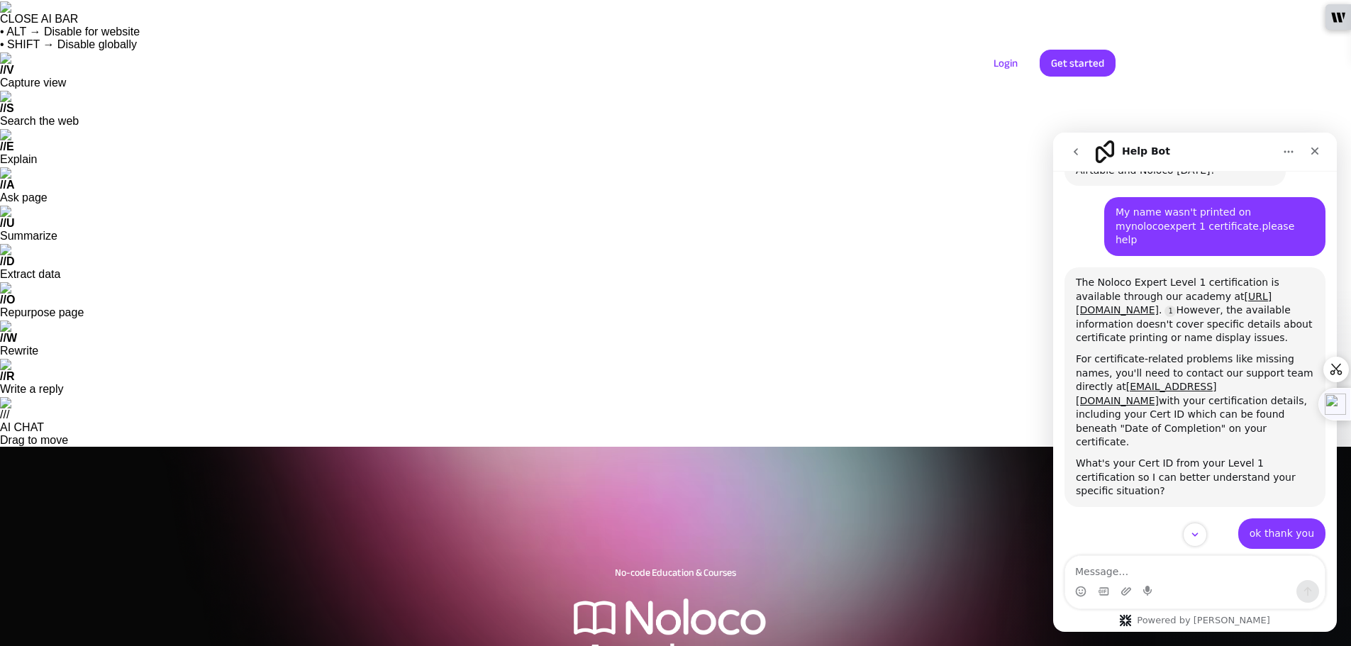
scroll to position [224, 0]
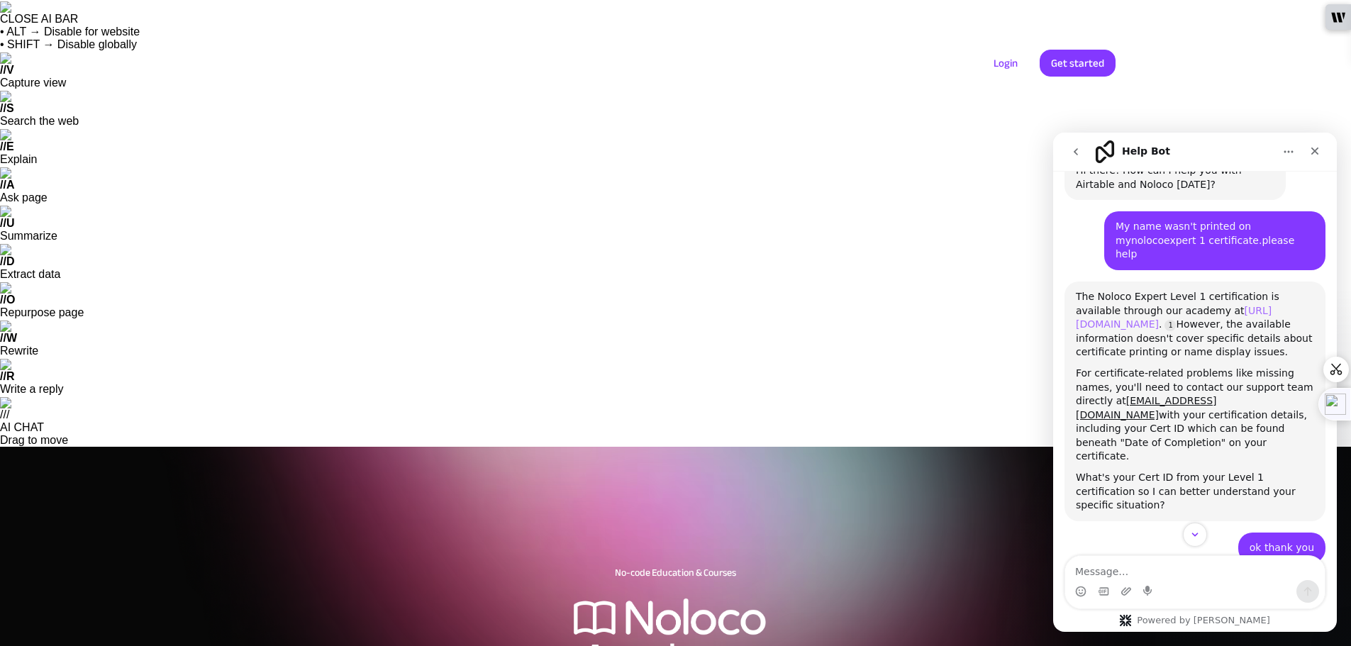
click at [1254, 305] on link "[URL][DOMAIN_NAME]" at bounding box center [1174, 318] width 196 height 26
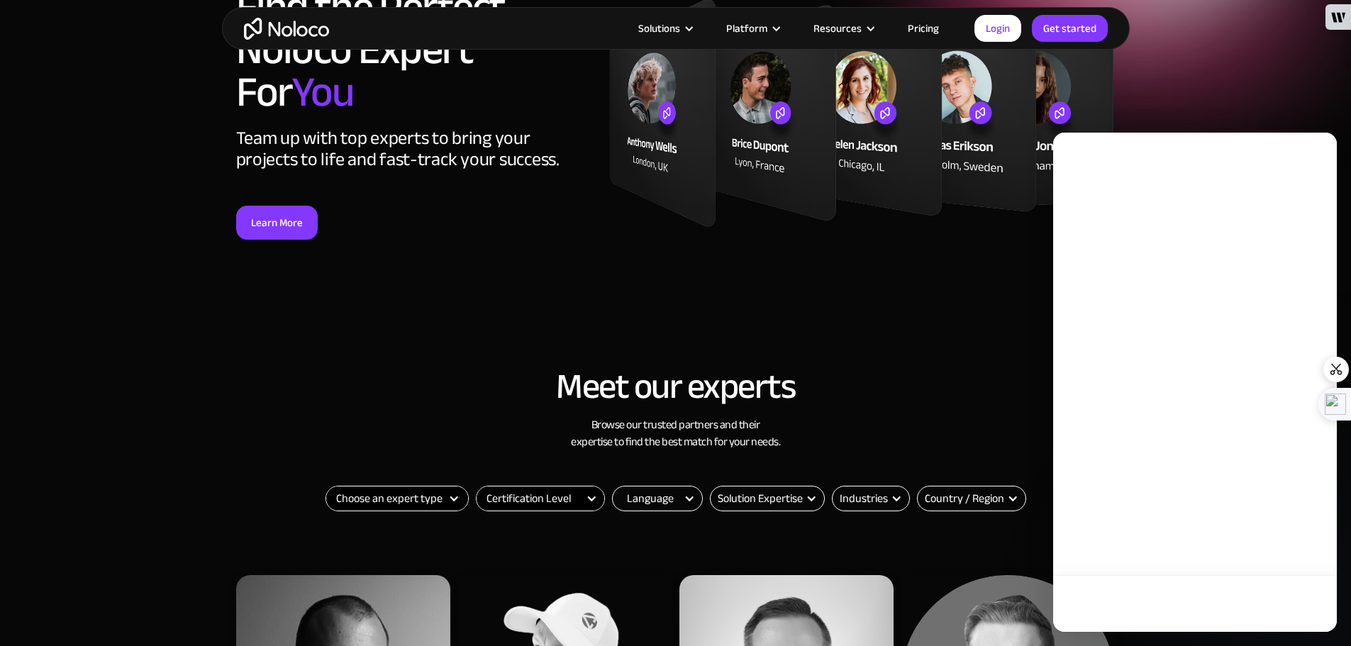
scroll to position [736, 0]
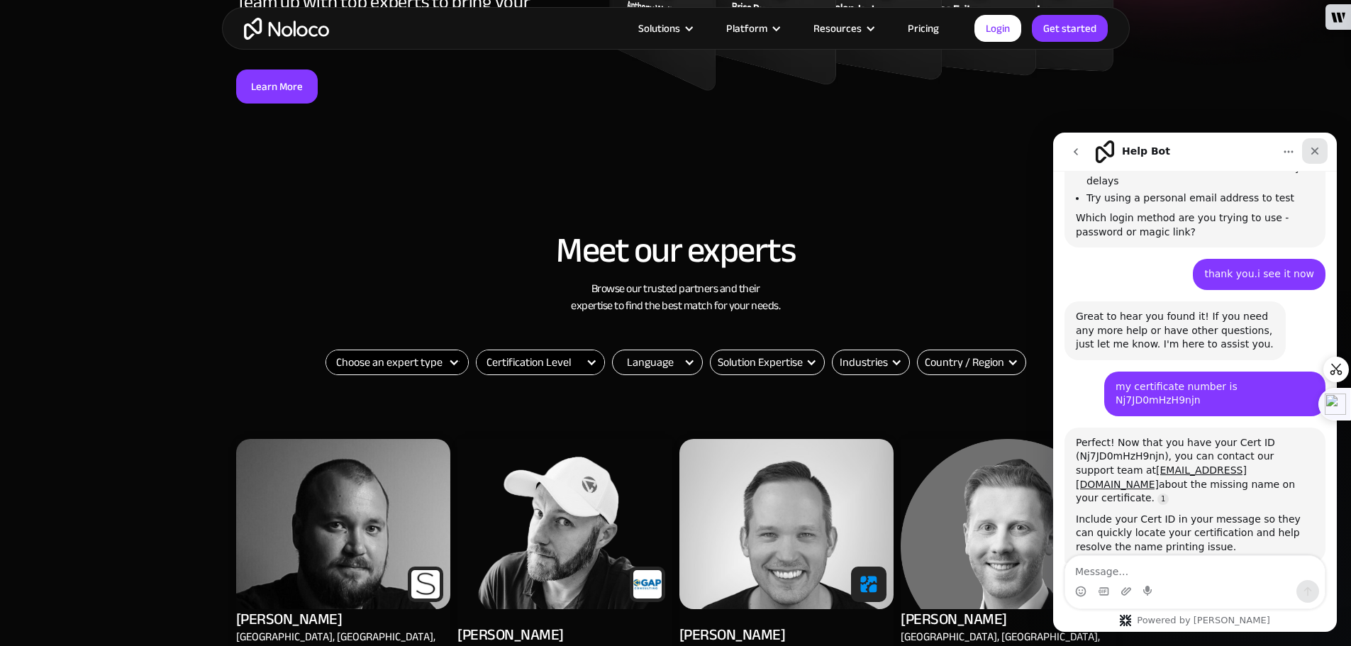
scroll to position [1517, 0]
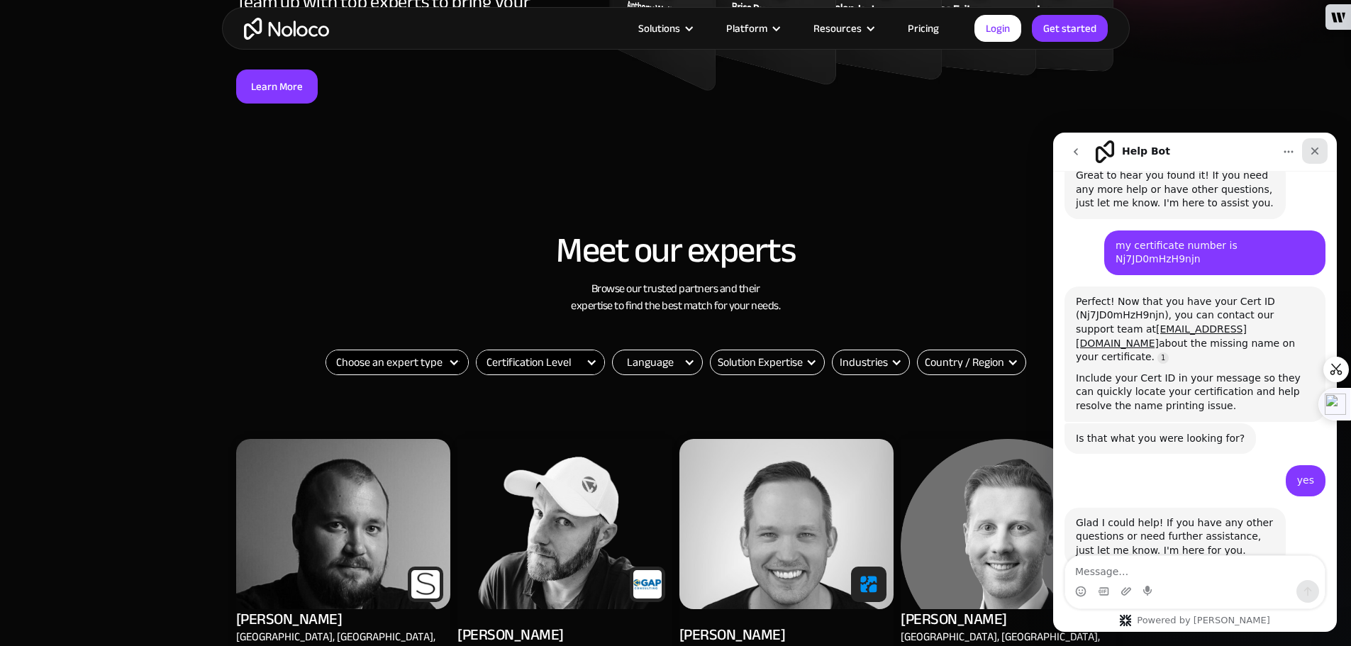
click at [1316, 150] on icon "Close" at bounding box center [1315, 152] width 8 height 8
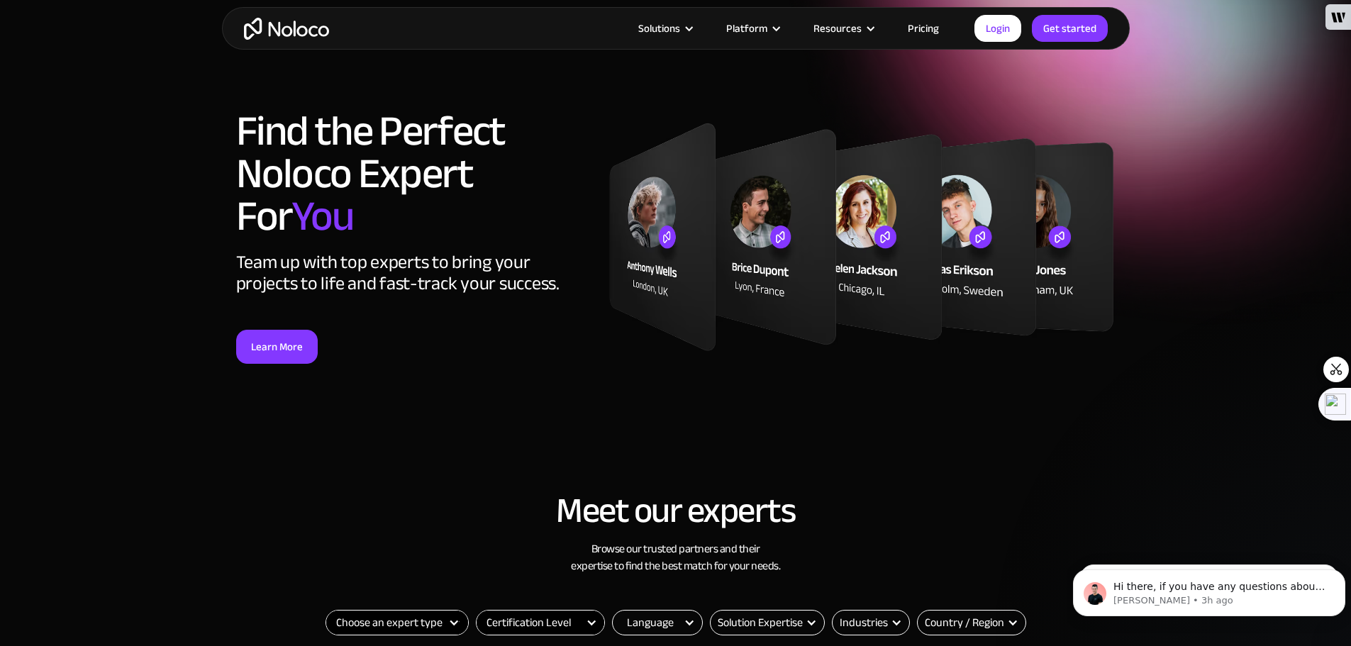
scroll to position [480, 0]
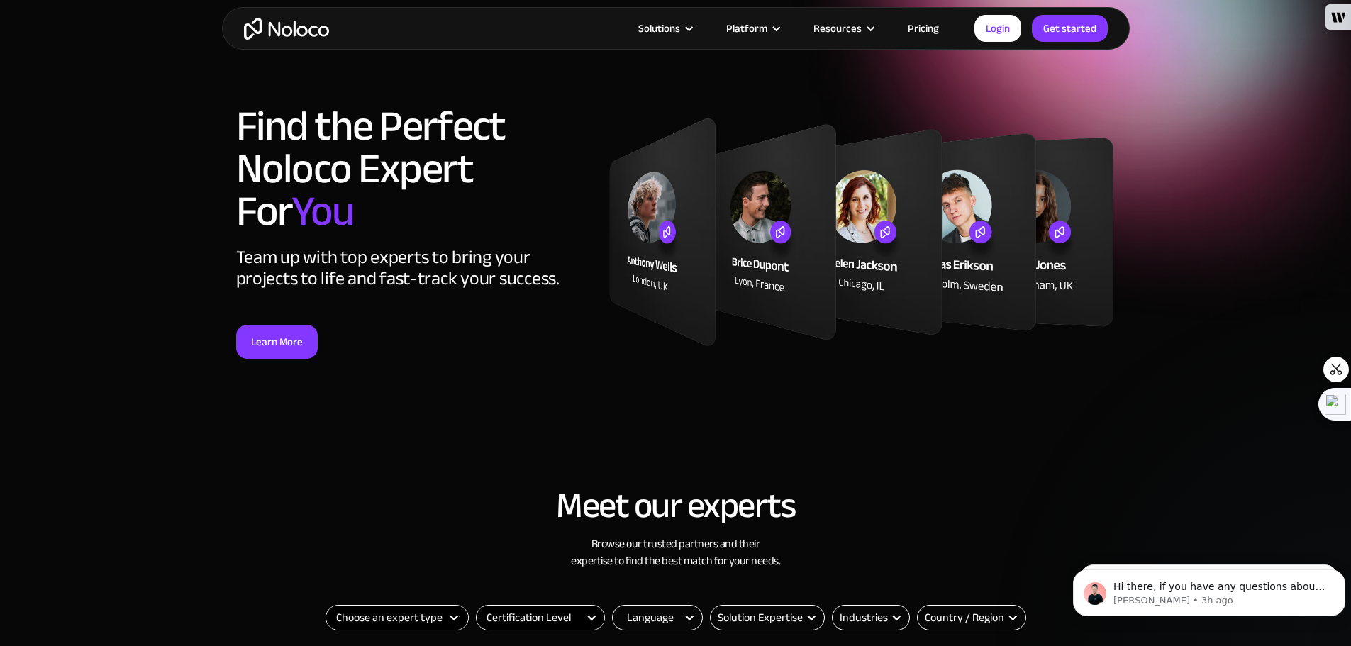
click at [546, 606] on select "Certification Level Not Certified Certified Expert Level 1" at bounding box center [541, 618] width 128 height 24
select select "Not Certified"
click at [477, 606] on select "Certification Level Not Certified Certified Expert Level 1" at bounding box center [541, 618] width 128 height 24
click at [587, 612] on div "Filter" at bounding box center [591, 617] width 11 height 11
click at [576, 606] on select "Certification Level Not Certified Certified Expert Level 1" at bounding box center [541, 618] width 128 height 24
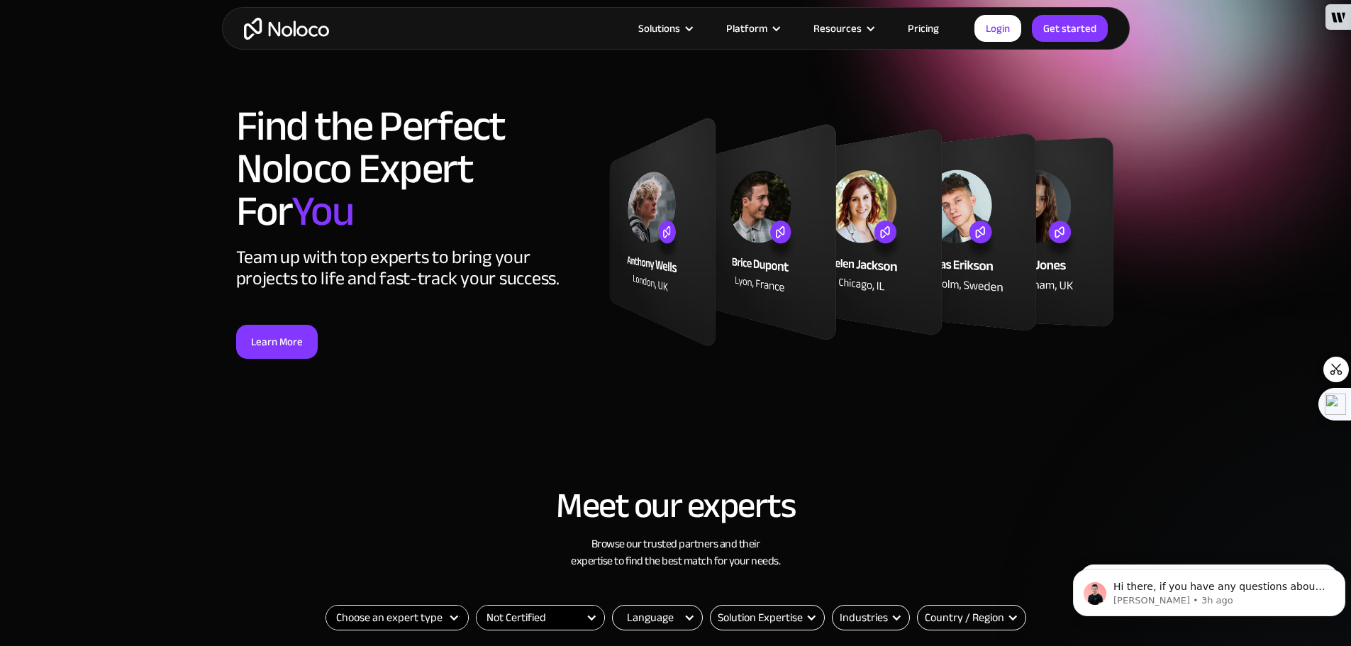
select select "Filter"
click at [477, 606] on select "Certification Level Not Certified Certified Expert Level 1" at bounding box center [541, 618] width 128 height 24
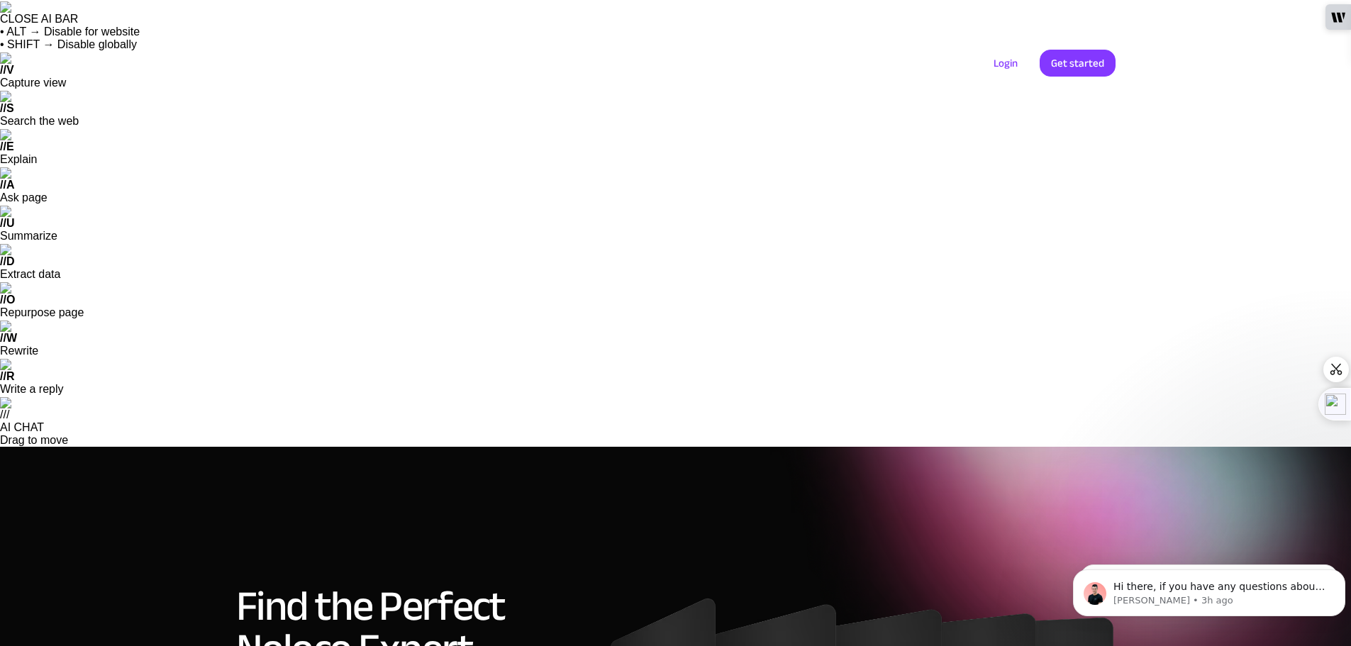
click at [277, 70] on img "home" at bounding box center [278, 63] width 85 height 22
